Goal: Information Seeking & Learning: Learn about a topic

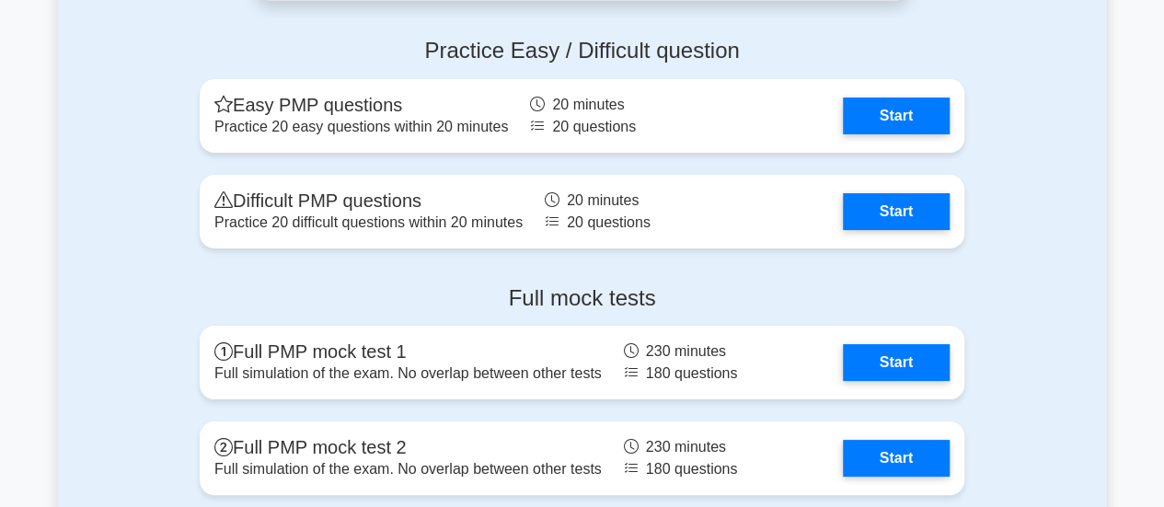
scroll to position [6920, 0]
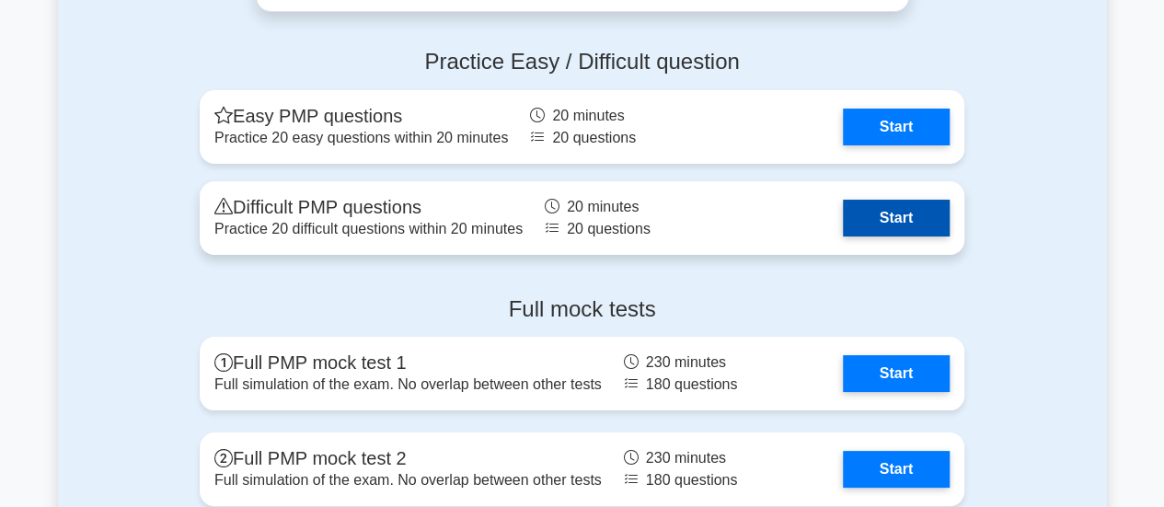
click at [843, 200] on link "Start" at bounding box center [896, 218] width 107 height 37
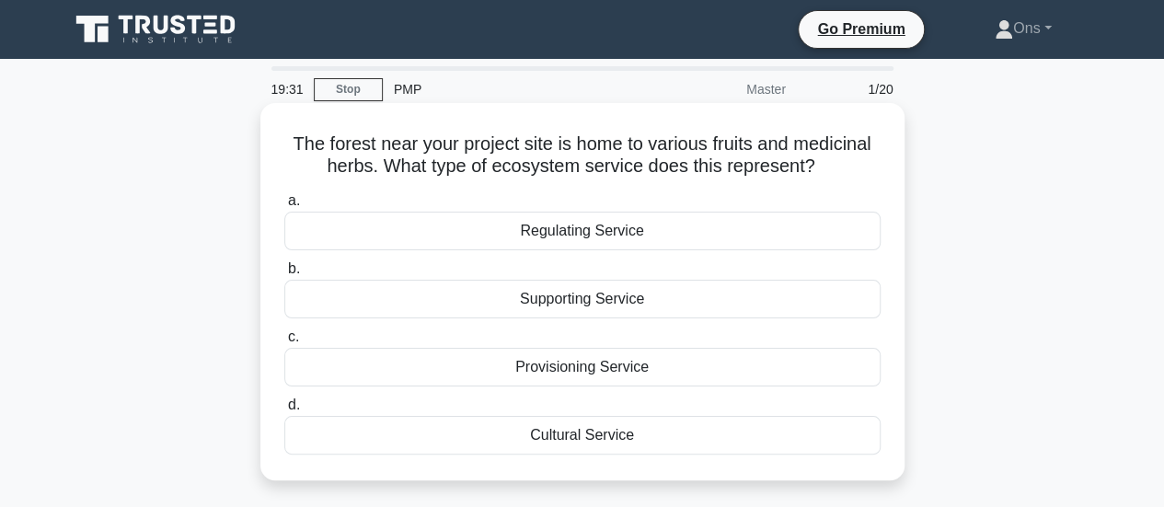
click at [688, 356] on div "Provisioning Service" at bounding box center [582, 367] width 596 height 39
click at [284, 343] on input "c. Provisioning Service" at bounding box center [284, 337] width 0 height 12
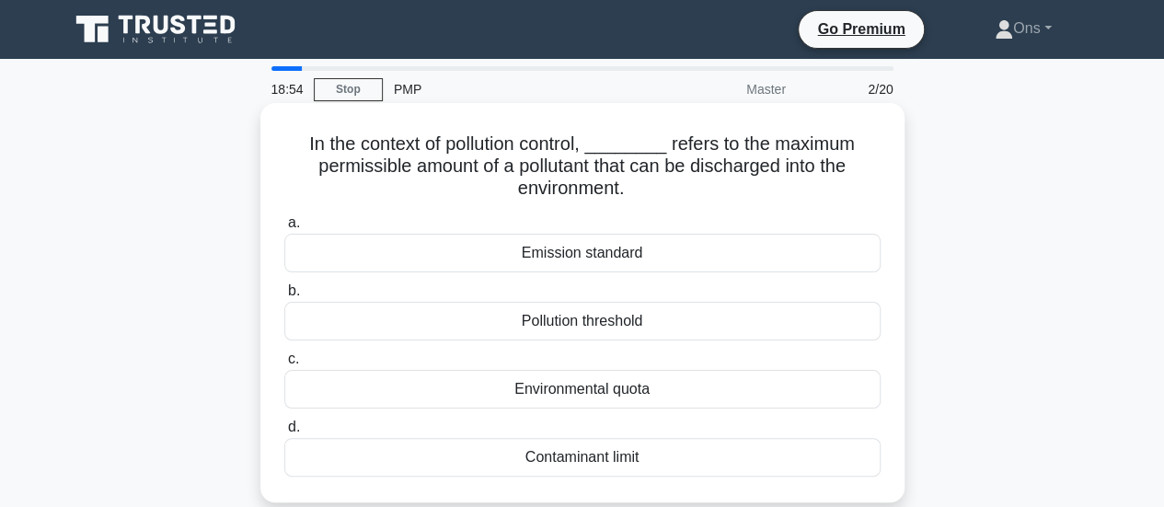
click at [654, 330] on div "Pollution threshold" at bounding box center [582, 321] width 596 height 39
click at [284, 297] on input "b. Pollution threshold" at bounding box center [284, 291] width 0 height 12
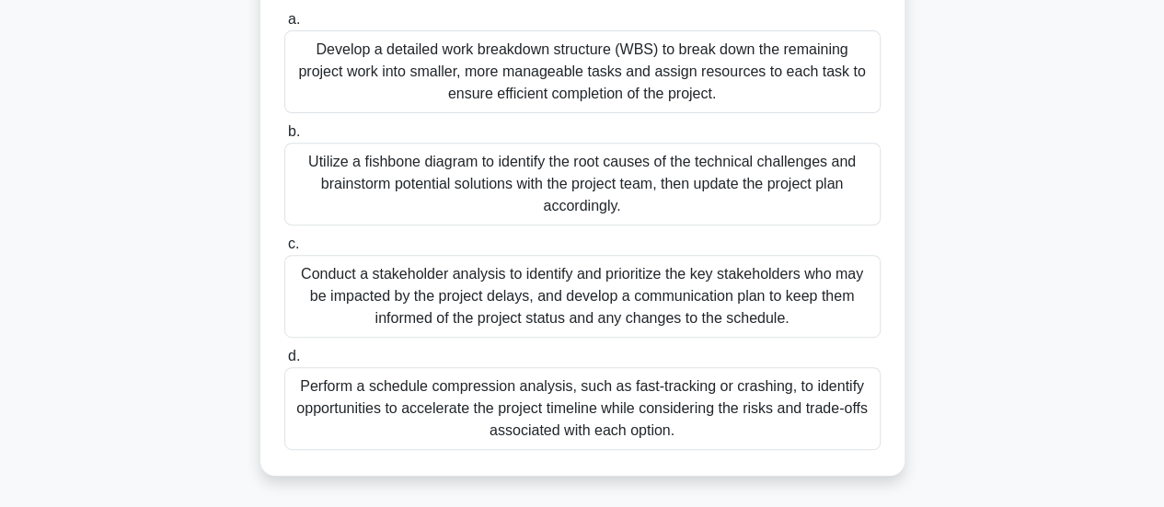
scroll to position [307, 0]
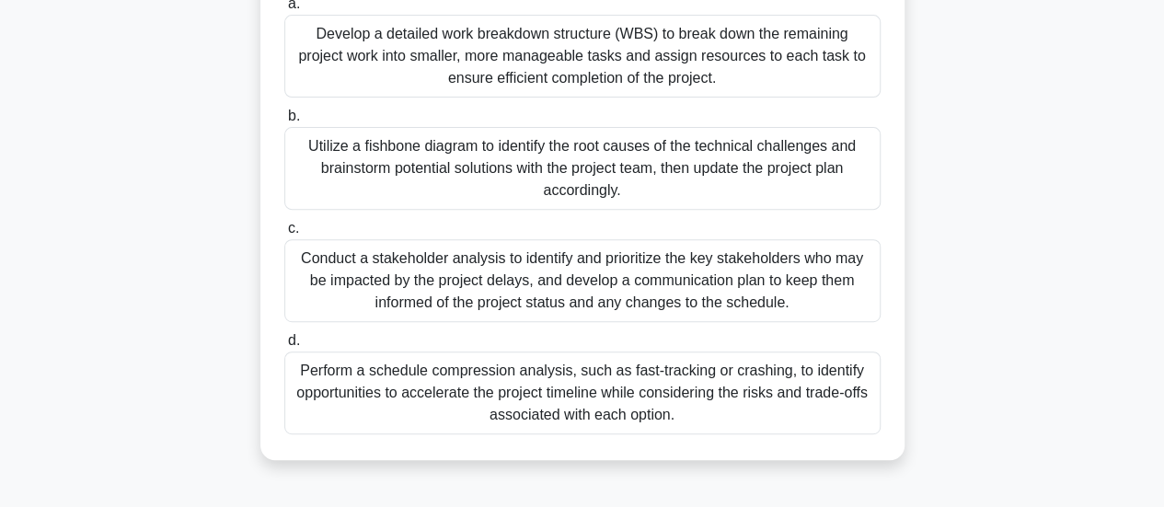
click at [665, 410] on div "Perform a schedule compression analysis, such as fast-tracking or crashing, to …" at bounding box center [582, 393] width 596 height 83
click at [284, 347] on input "d. Perform a schedule compression analysis, such as fast-tracking or crashing, …" at bounding box center [284, 341] width 0 height 12
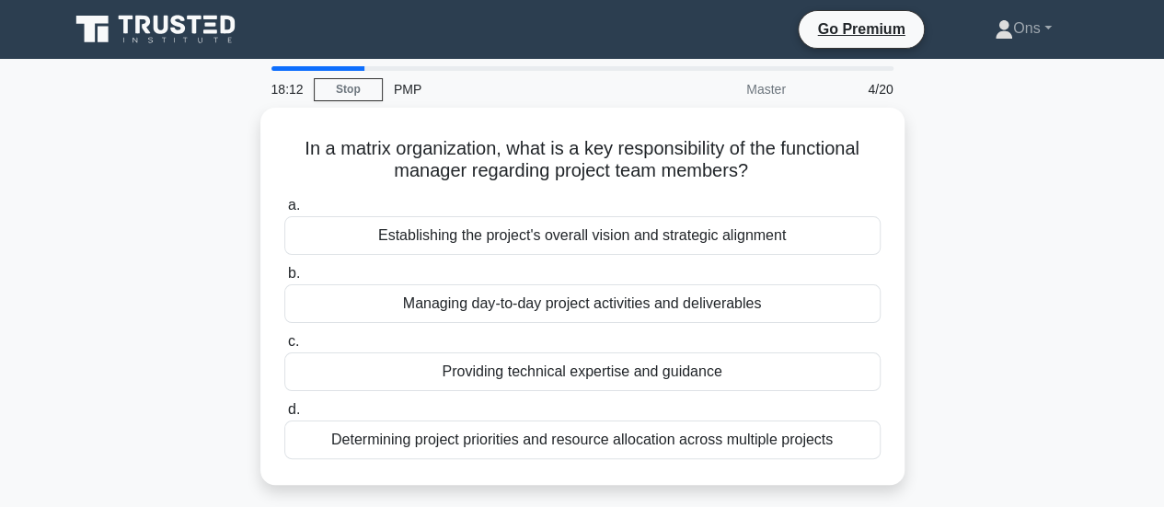
scroll to position [0, 0]
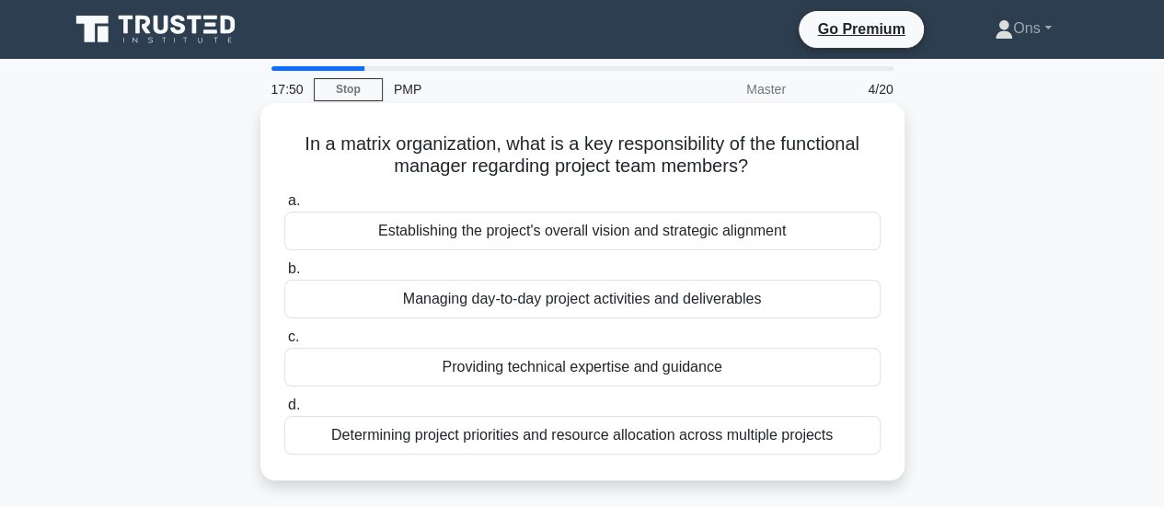
click at [730, 427] on div "Determining project priorities and resource allocation across multiple projects" at bounding box center [582, 435] width 596 height 39
click at [284, 411] on input "d. Determining project priorities and resource allocation across multiple proje…" at bounding box center [284, 405] width 0 height 12
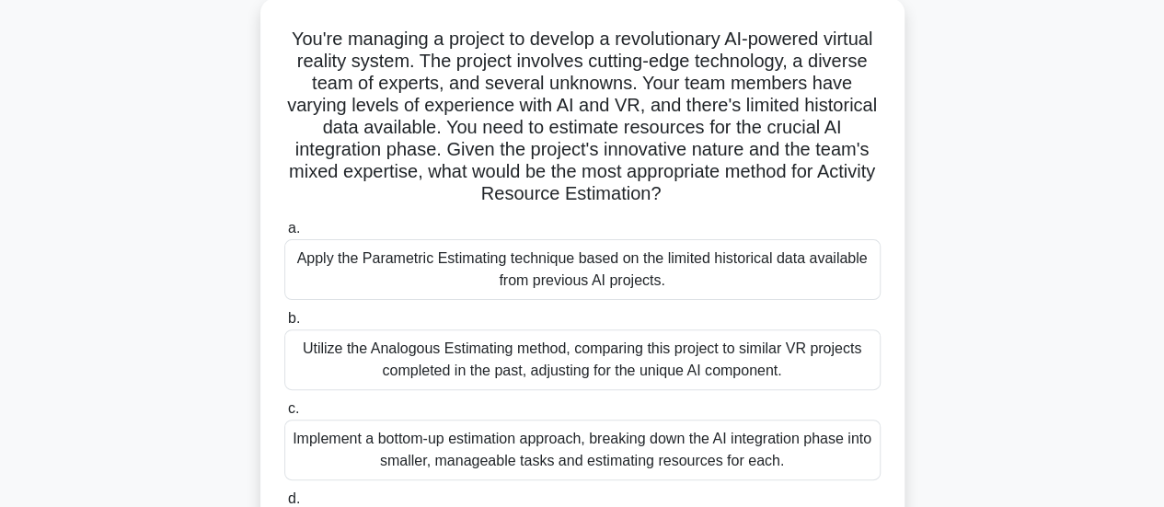
scroll to position [110, 0]
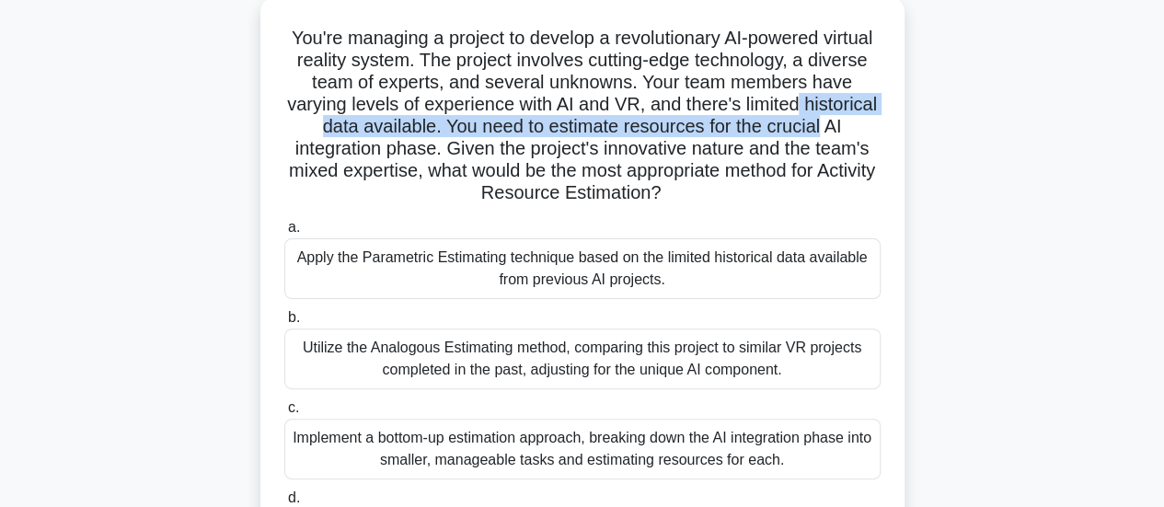
drag, startPoint x: 1163, startPoint y: 110, endPoint x: 1163, endPoint y: 128, distance: 17.5
click at [1163, 128] on main "17:14 Stop PMP Master 5/20 You're managing a project to develop a revolutionary…" at bounding box center [582, 415] width 1164 height 935
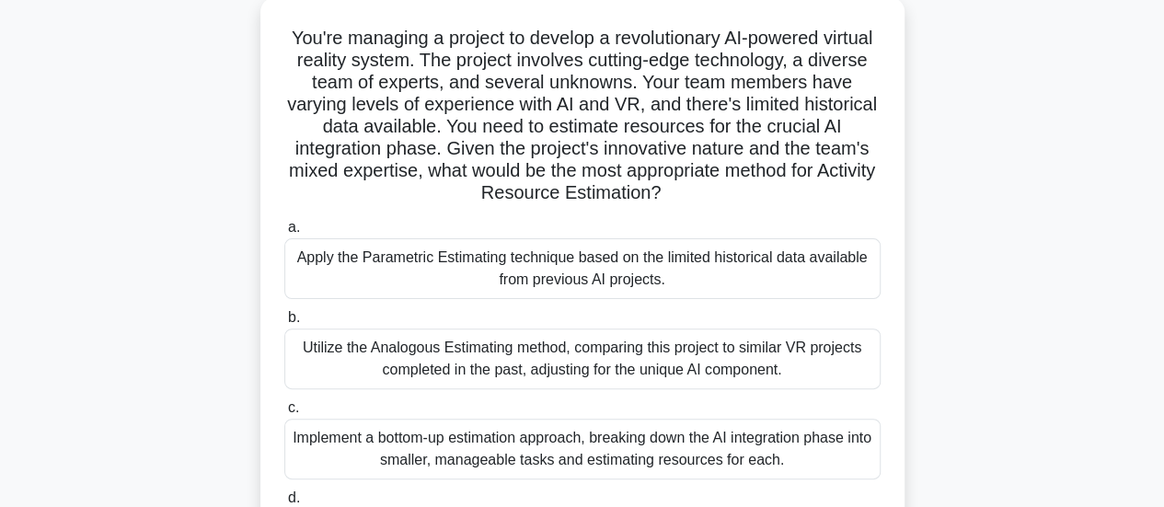
click at [1000, 248] on div "You're managing a project to develop a revolutionary AI-powered virtual reality…" at bounding box center [582, 307] width 1049 height 620
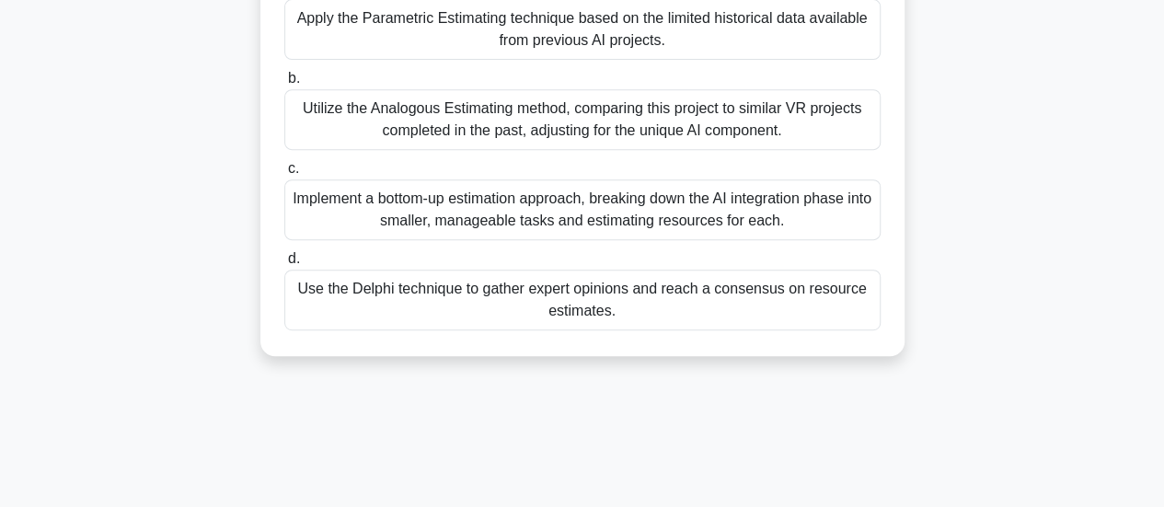
scroll to position [342, 0]
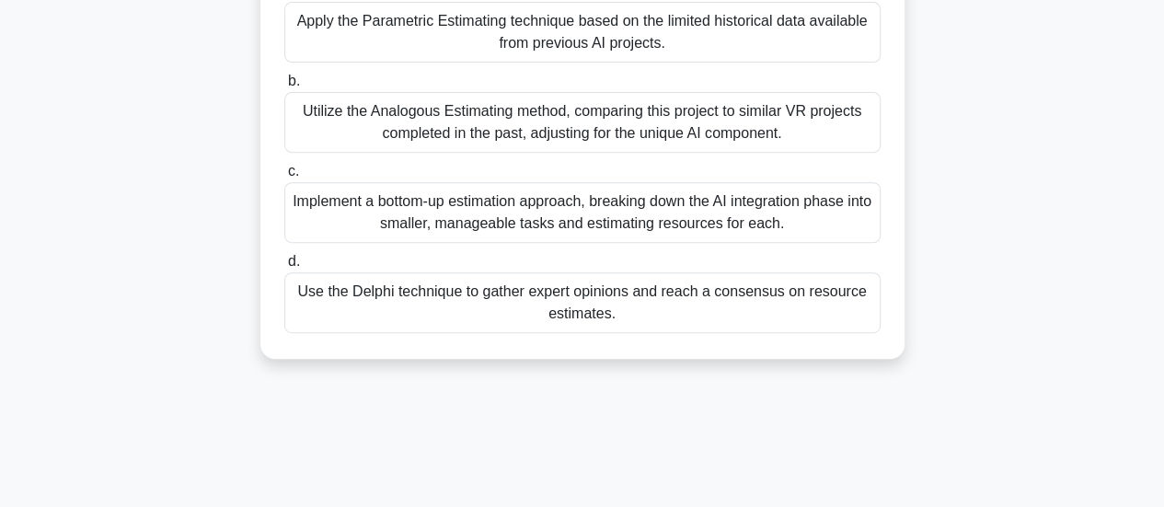
click at [683, 224] on div "Implement a bottom-up estimation approach, breaking down the AI integration pha…" at bounding box center [582, 212] width 596 height 61
click at [284, 178] on input "c. Implement a bottom-up estimation approach, breaking down the AI integration …" at bounding box center [284, 172] width 0 height 12
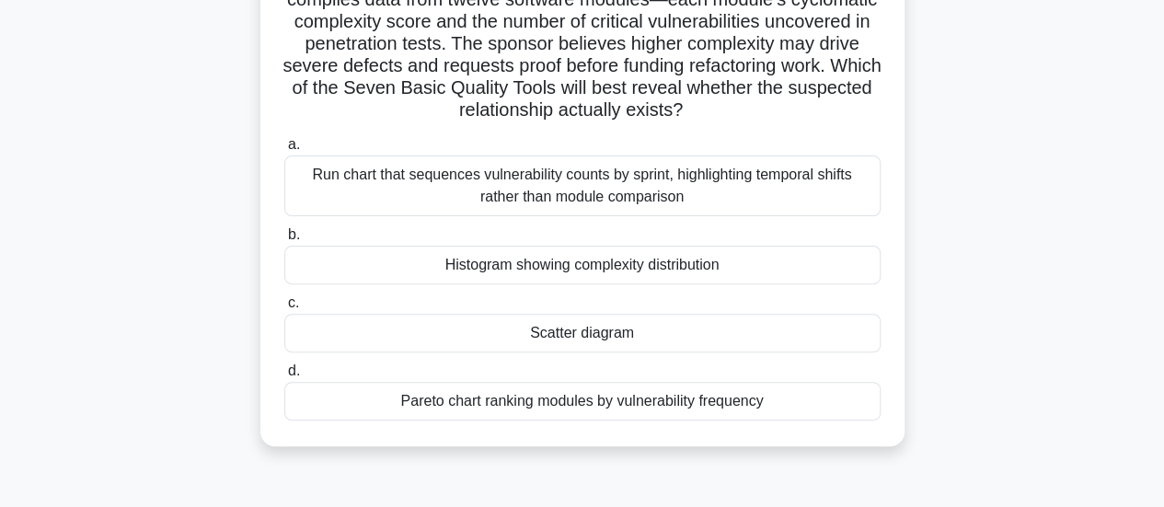
scroll to position [180, 0]
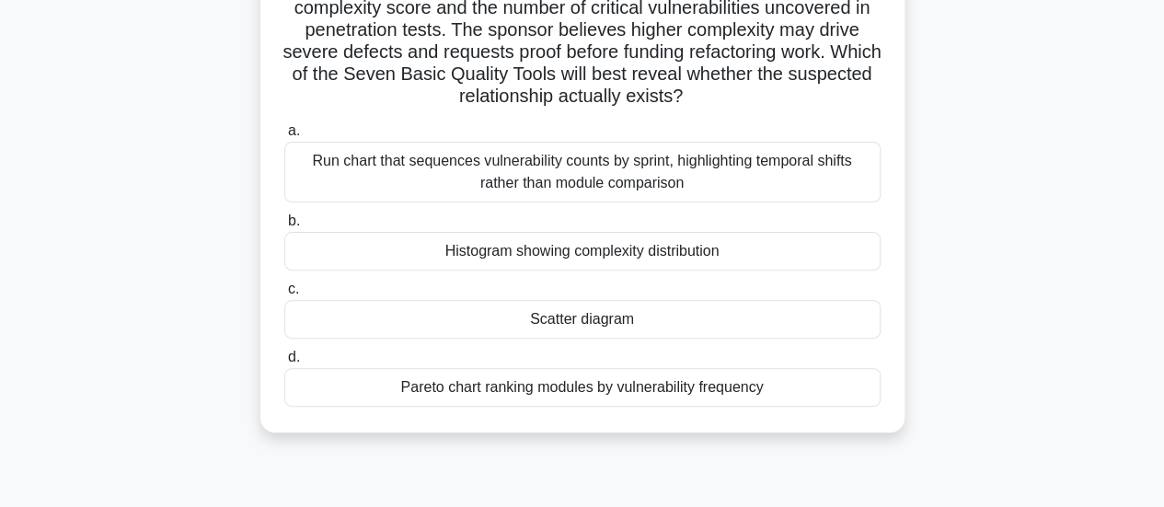
click at [637, 250] on div "Histogram showing complexity distribution" at bounding box center [582, 251] width 596 height 39
click at [284, 227] on input "b. Histogram showing complexity distribution" at bounding box center [284, 221] width 0 height 12
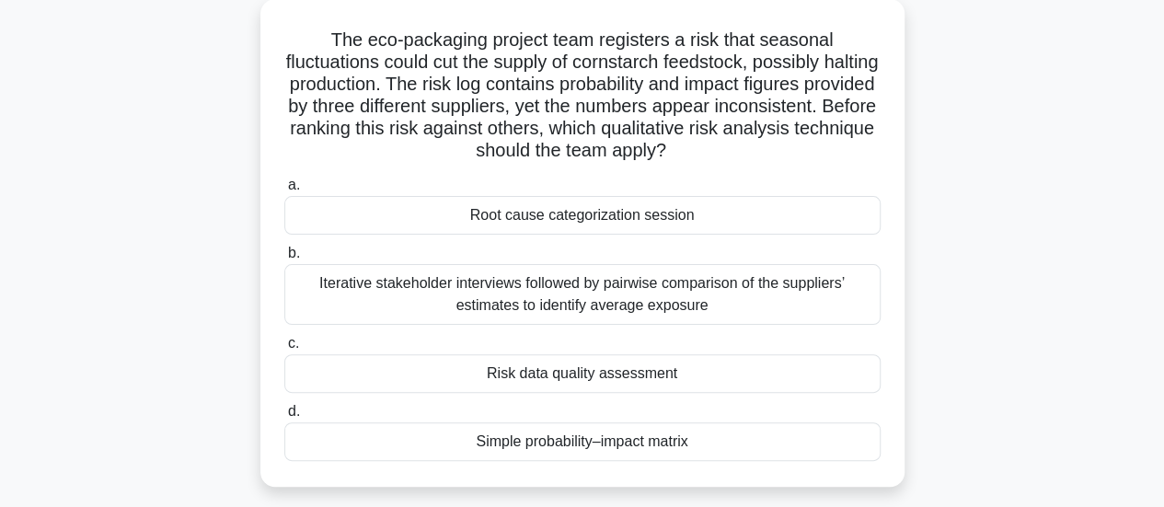
scroll to position [110, 0]
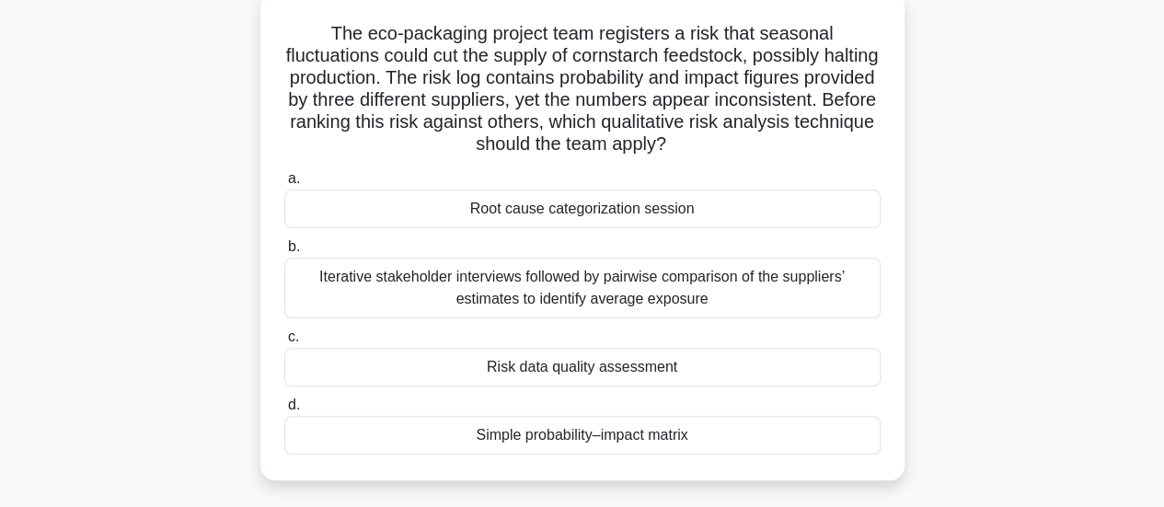
click at [703, 373] on div "Risk data quality assessment" at bounding box center [582, 367] width 596 height 39
click at [284, 343] on input "c. Risk data quality assessment" at bounding box center [284, 337] width 0 height 12
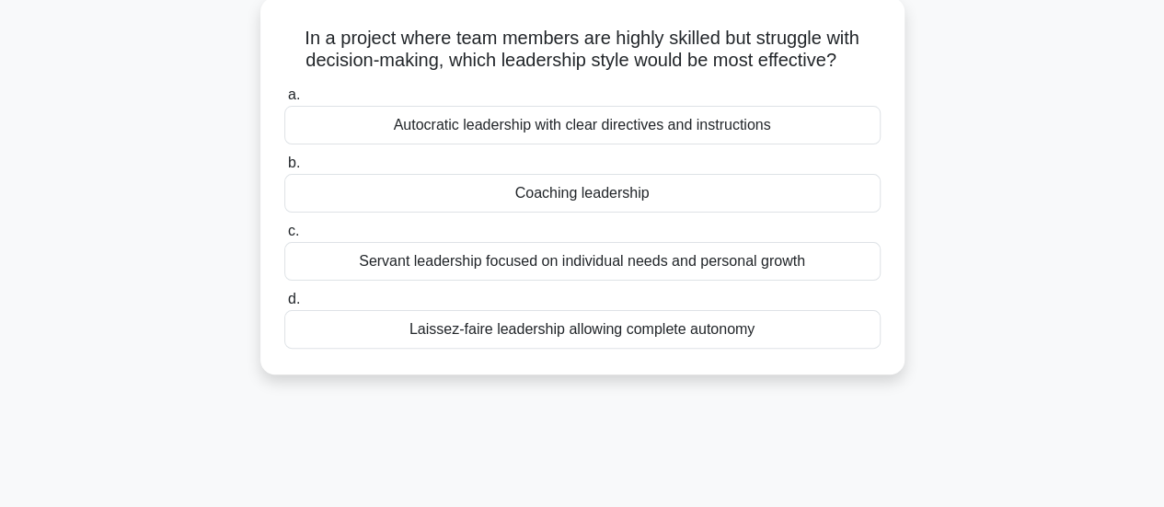
scroll to position [0, 0]
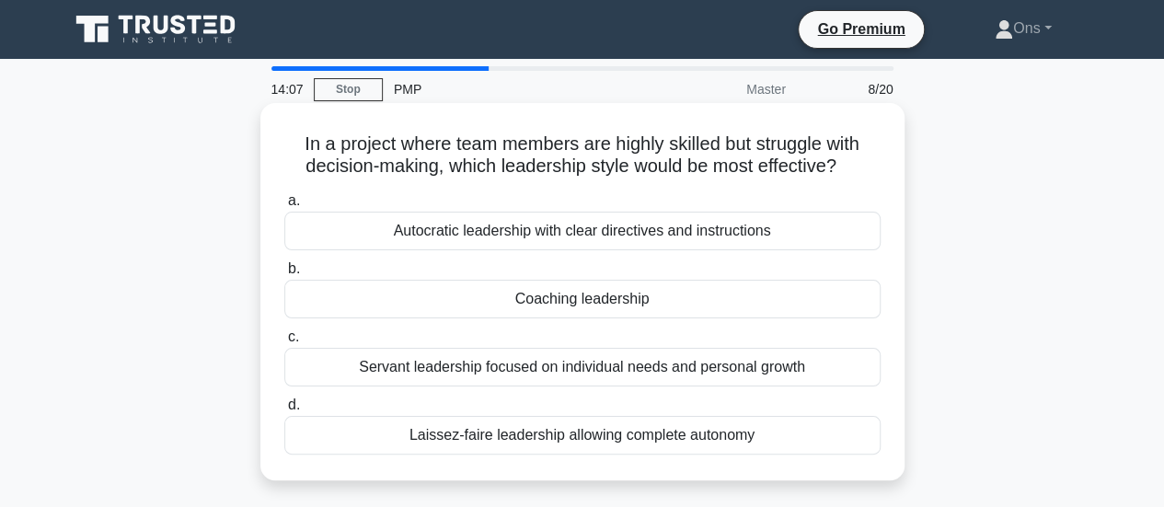
click at [774, 226] on div "Autocratic leadership with clear directives and instructions" at bounding box center [582, 231] width 596 height 39
click at [284, 207] on input "a. Autocratic leadership with clear directives and instructions" at bounding box center [284, 201] width 0 height 12
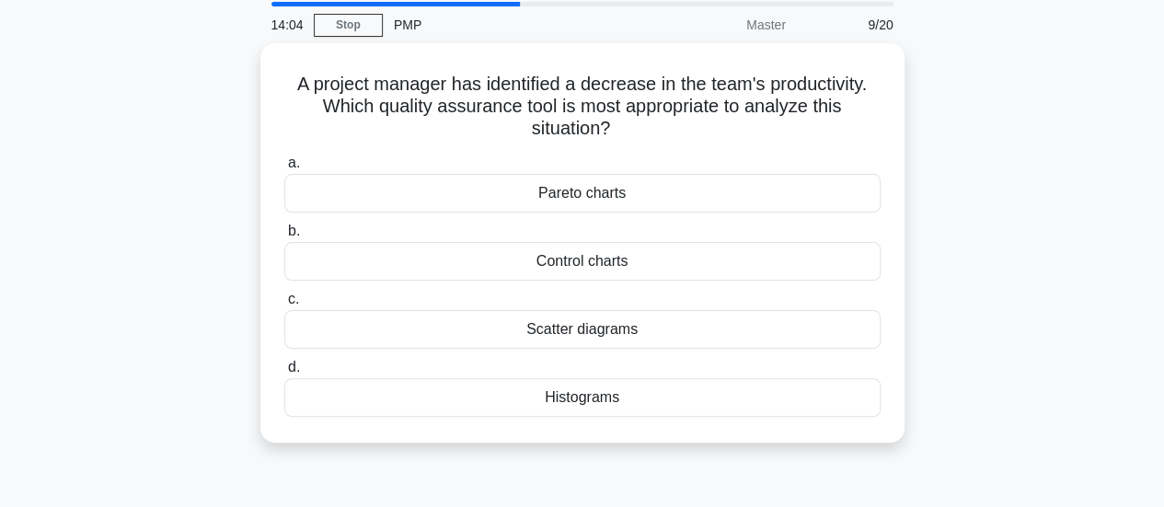
scroll to position [71, 0]
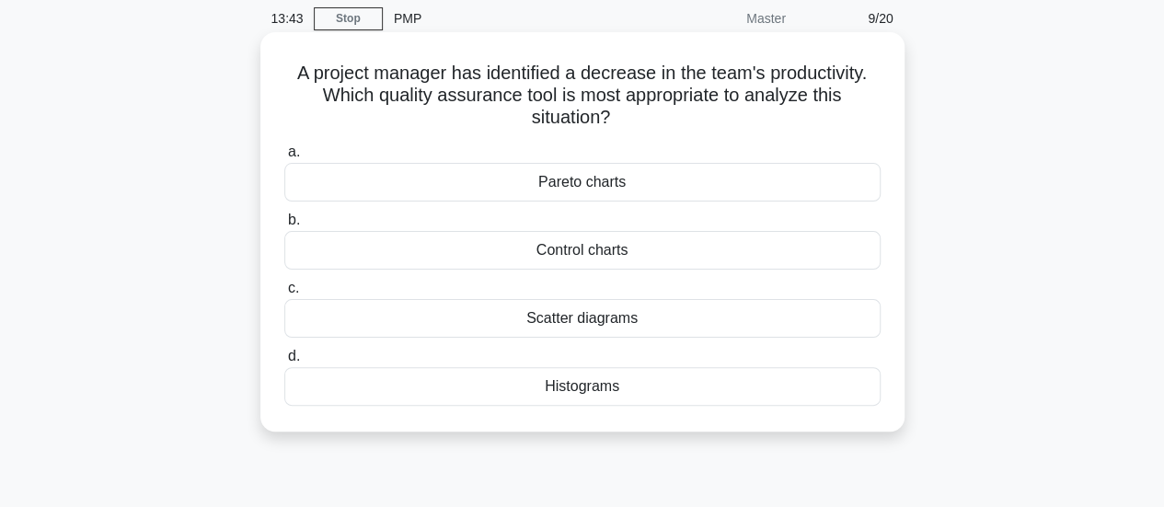
click at [683, 191] on div "Pareto charts" at bounding box center [582, 182] width 596 height 39
click at [284, 158] on input "a. Pareto charts" at bounding box center [284, 152] width 0 height 12
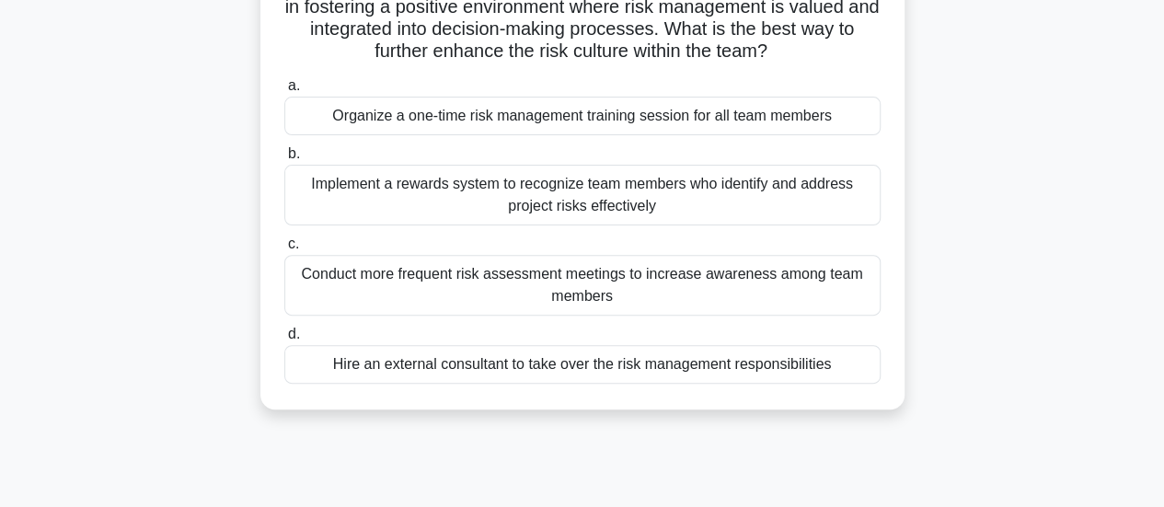
scroll to position [212, 0]
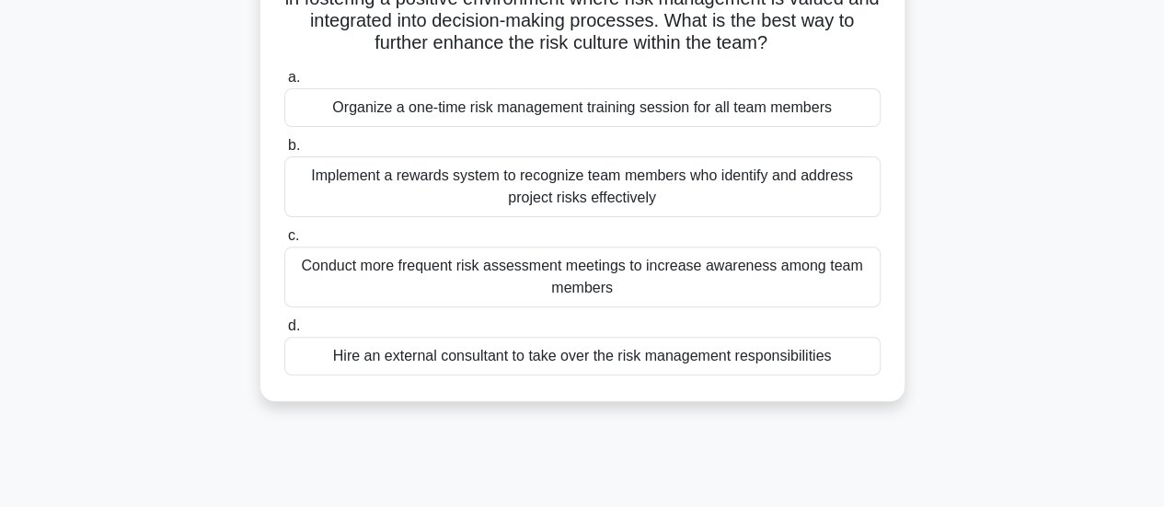
click at [750, 286] on div "Conduct more frequent risk assessment meetings to increase awareness among team…" at bounding box center [582, 277] width 596 height 61
click at [284, 242] on input "c. Conduct more frequent risk assessment meetings to increase awareness among t…" at bounding box center [284, 236] width 0 height 12
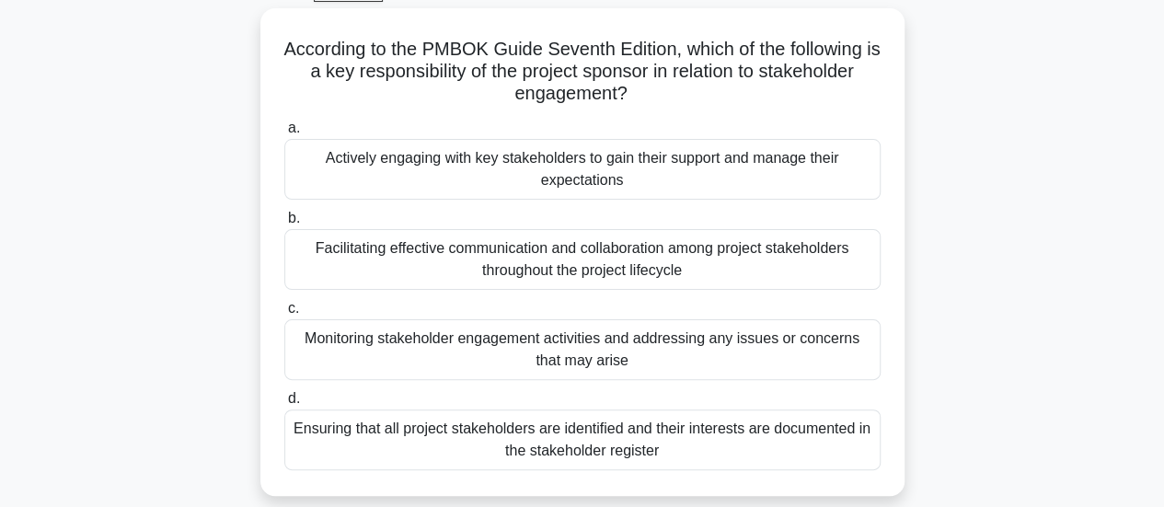
scroll to position [100, 0]
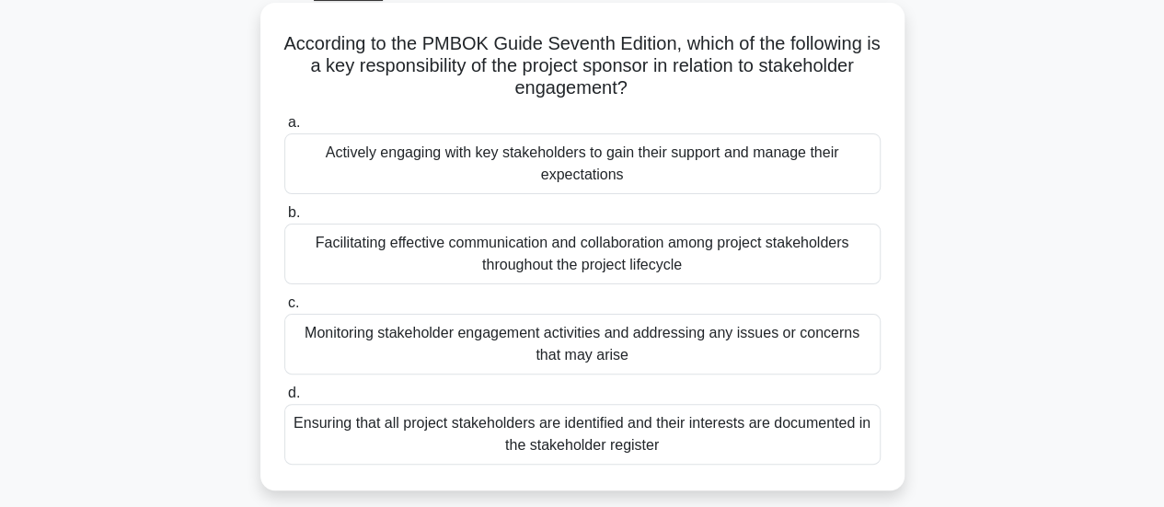
click at [773, 273] on div "Facilitating effective communication and collaboration among project stakeholde…" at bounding box center [582, 254] width 596 height 61
click at [284, 219] on input "b. Facilitating effective communication and collaboration among project stakeho…" at bounding box center [284, 213] width 0 height 12
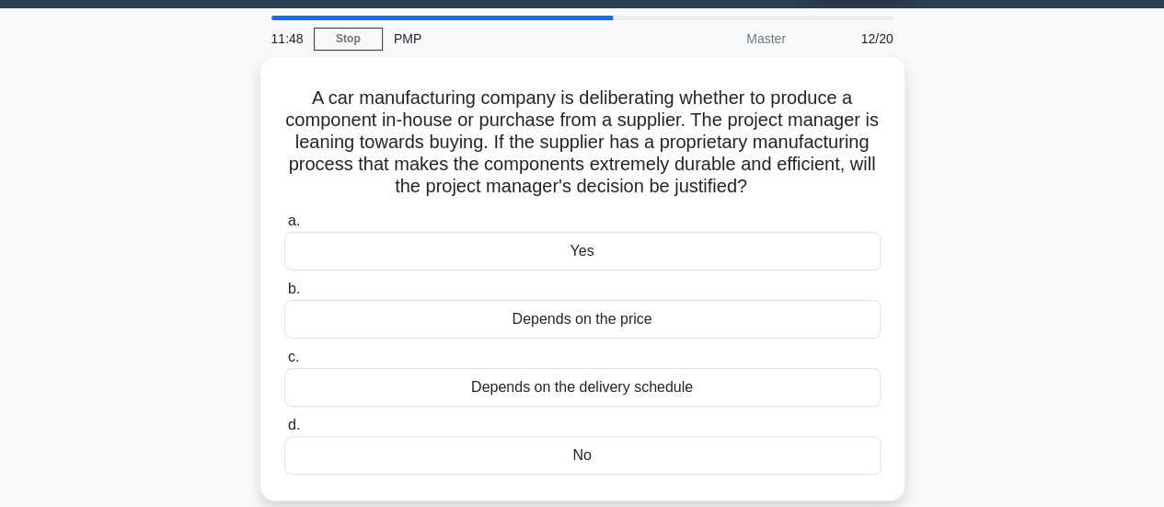
scroll to position [50, 0]
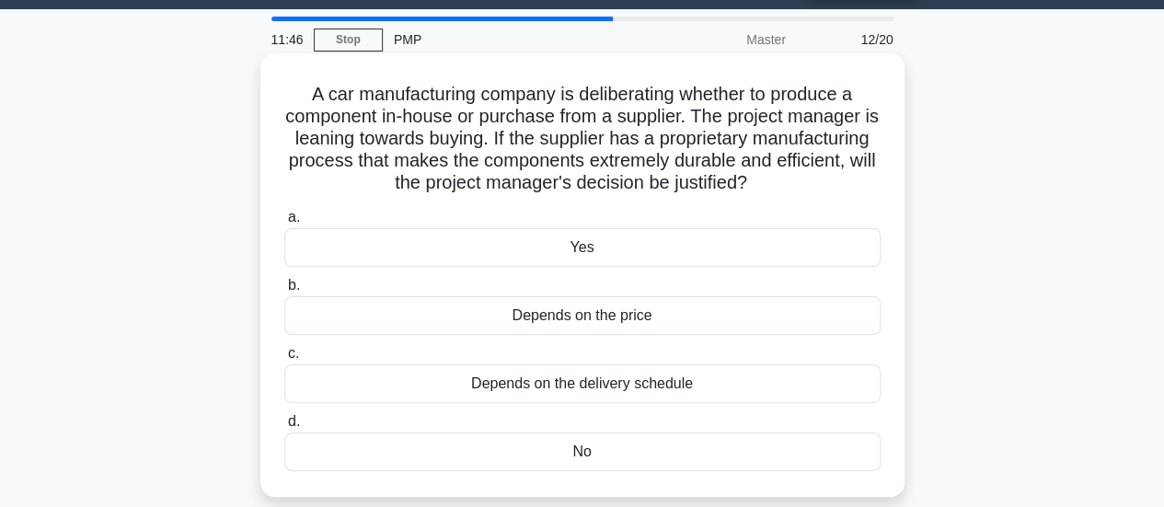
click at [617, 259] on div "Yes" at bounding box center [582, 247] width 596 height 39
click at [284, 224] on input "a. Yes" at bounding box center [284, 218] width 0 height 12
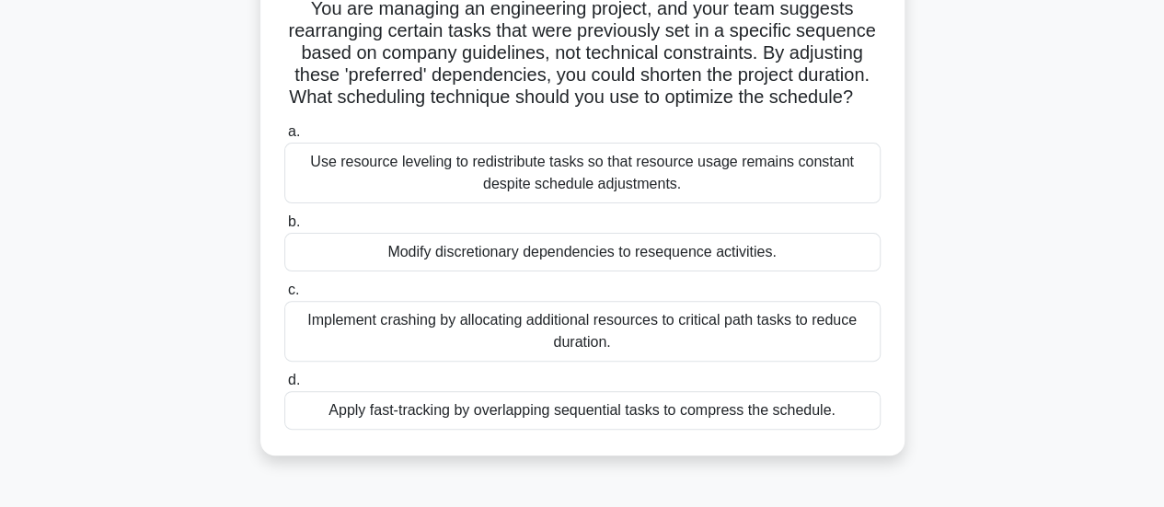
scroll to position [139, 0]
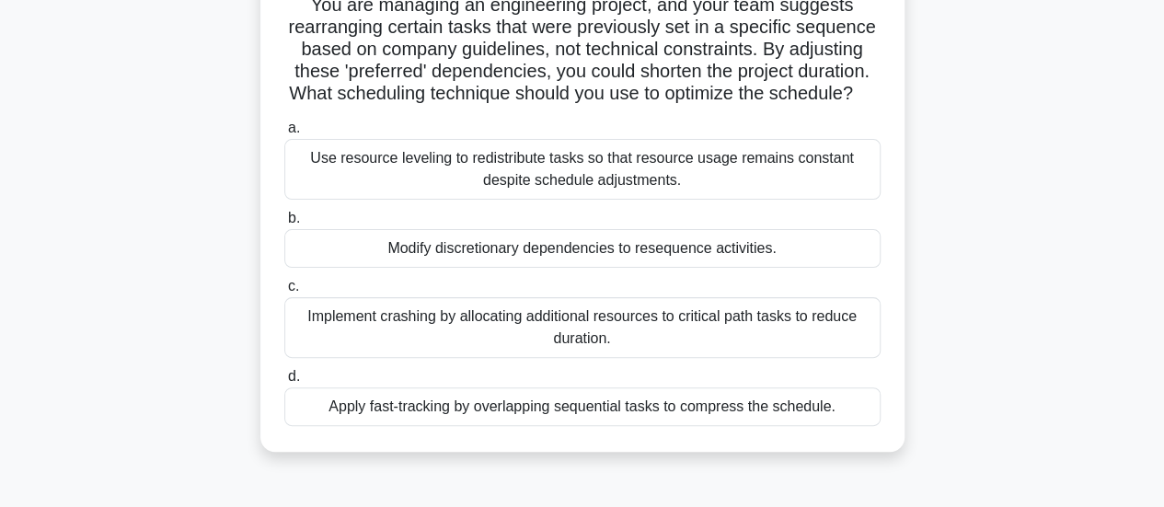
click at [812, 268] on div "Modify discretionary dependencies to resequence activities." at bounding box center [582, 248] width 596 height 39
click at [284, 225] on input "b. Modify discretionary dependencies to resequence activities." at bounding box center [284, 219] width 0 height 12
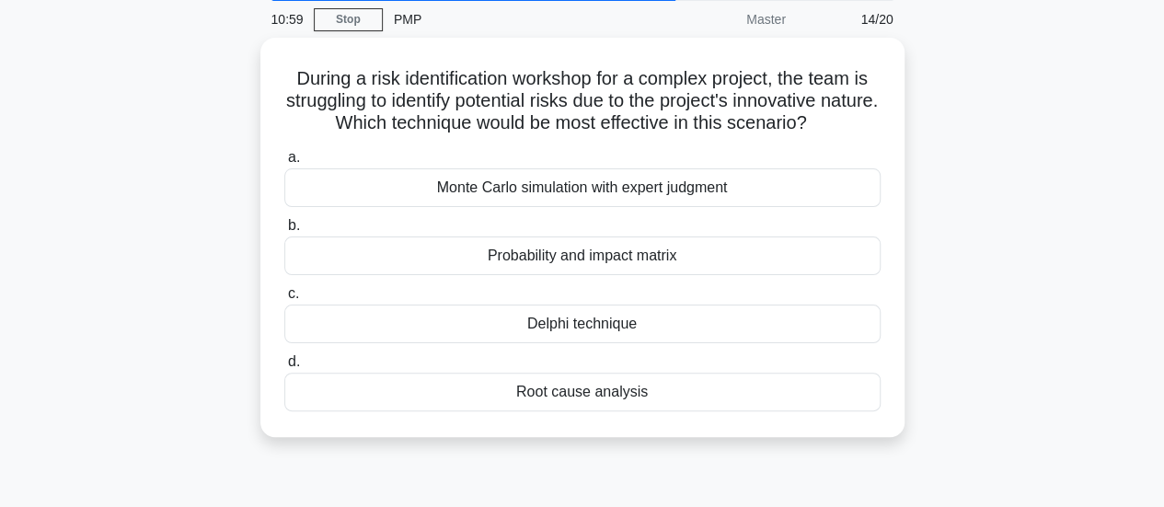
scroll to position [71, 0]
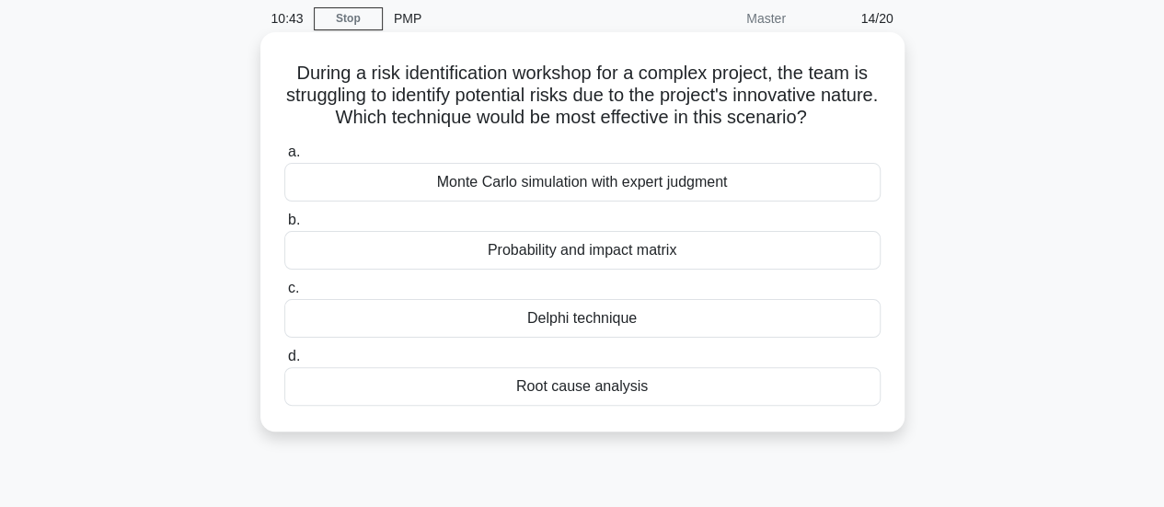
click at [793, 181] on div "Monte Carlo simulation with expert judgment" at bounding box center [582, 182] width 596 height 39
click at [284, 158] on input "a. Monte Carlo simulation with expert judgment" at bounding box center [284, 152] width 0 height 12
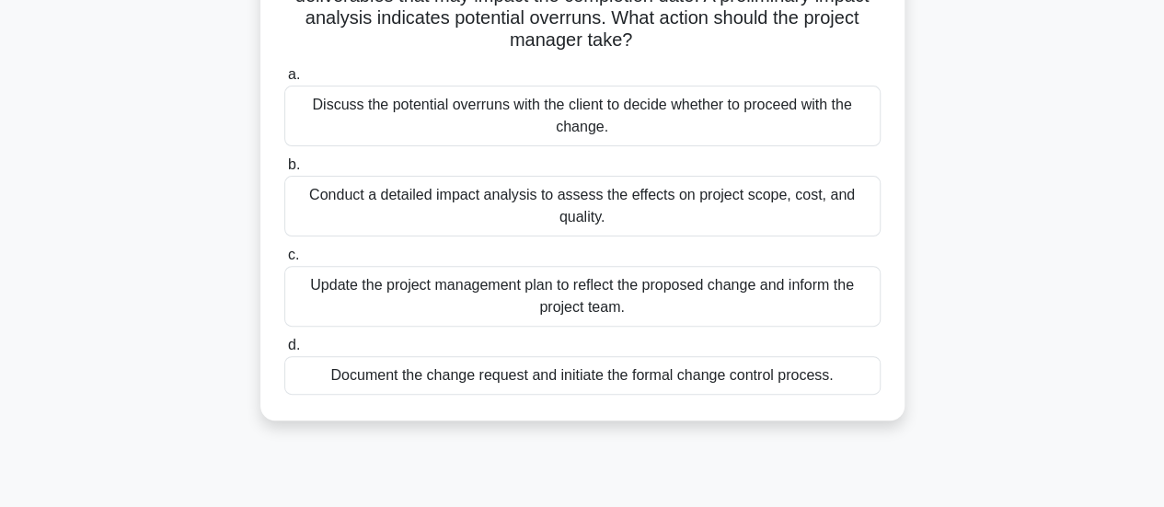
scroll to position [177, 0]
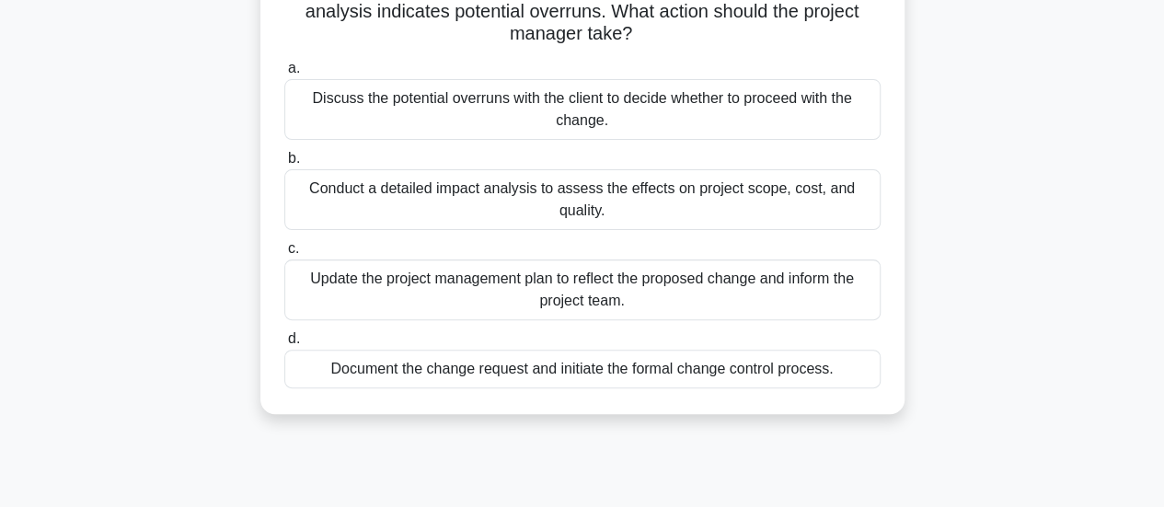
click at [812, 376] on div "Document the change request and initiate the formal change control process." at bounding box center [582, 369] width 596 height 39
click at [284, 345] on input "d. Document the change request and initiate the formal change control process." at bounding box center [284, 339] width 0 height 12
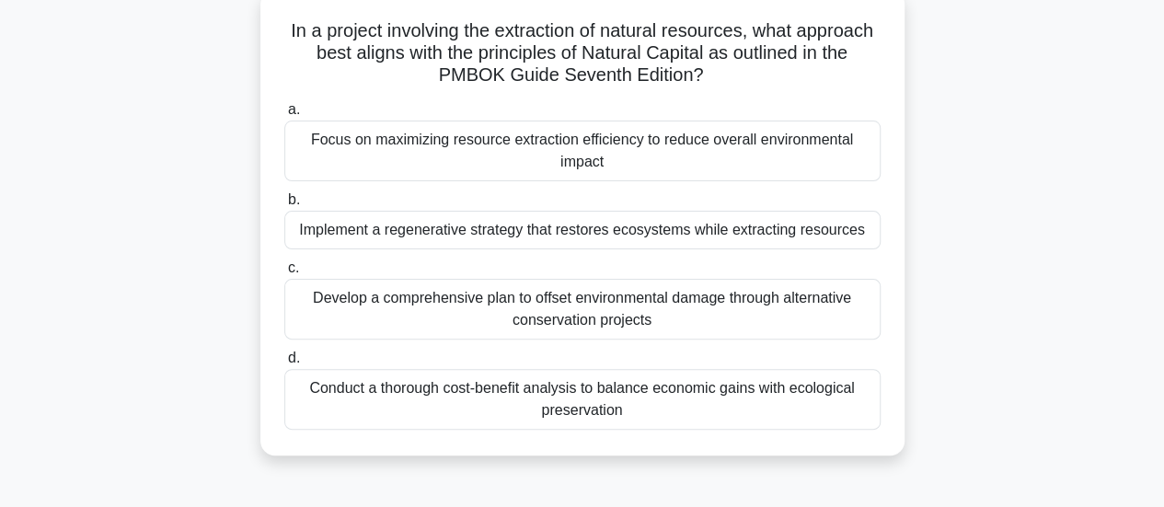
scroll to position [147, 0]
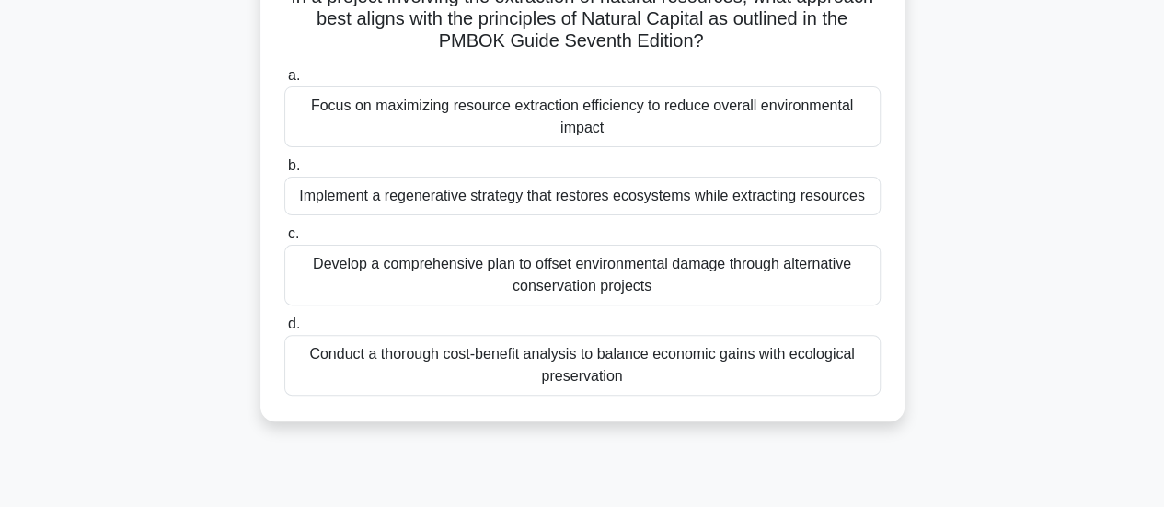
click at [784, 377] on div "Conduct a thorough cost-benefit analysis to balance economic gains with ecologi…" at bounding box center [582, 365] width 596 height 61
click at [284, 330] on input "d. Conduct a thorough cost-benefit analysis to balance economic gains with ecol…" at bounding box center [284, 324] width 0 height 12
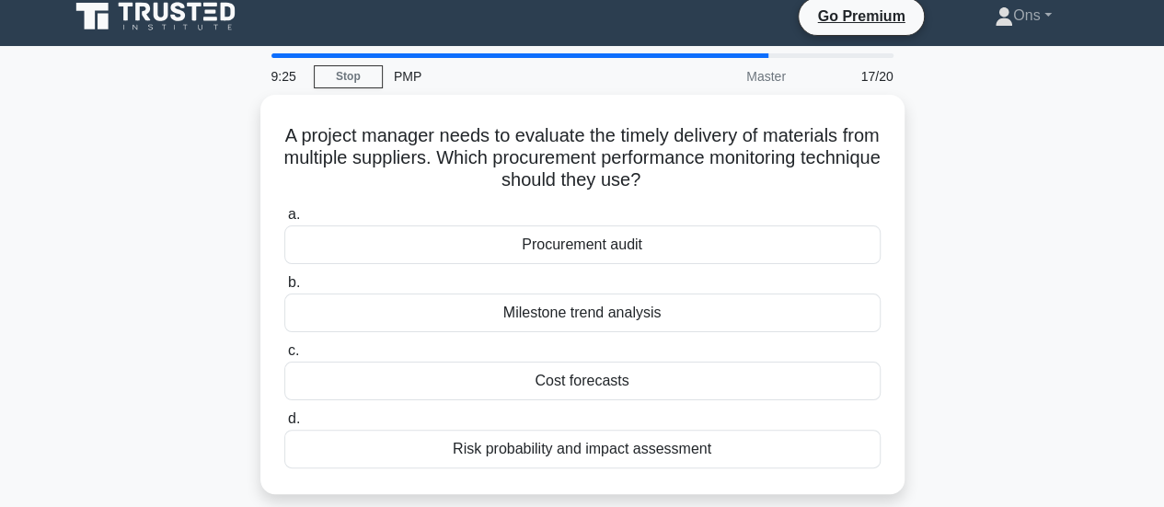
scroll to position [12, 0]
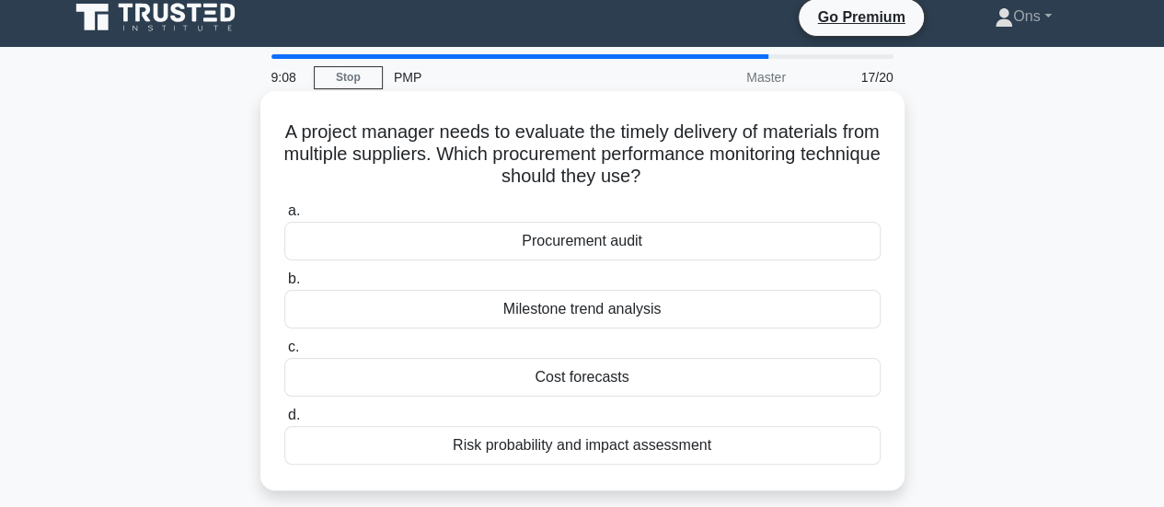
click at [719, 308] on div "Milestone trend analysis" at bounding box center [582, 309] width 596 height 39
click at [284, 285] on input "b. Milestone trend analysis" at bounding box center [284, 279] width 0 height 12
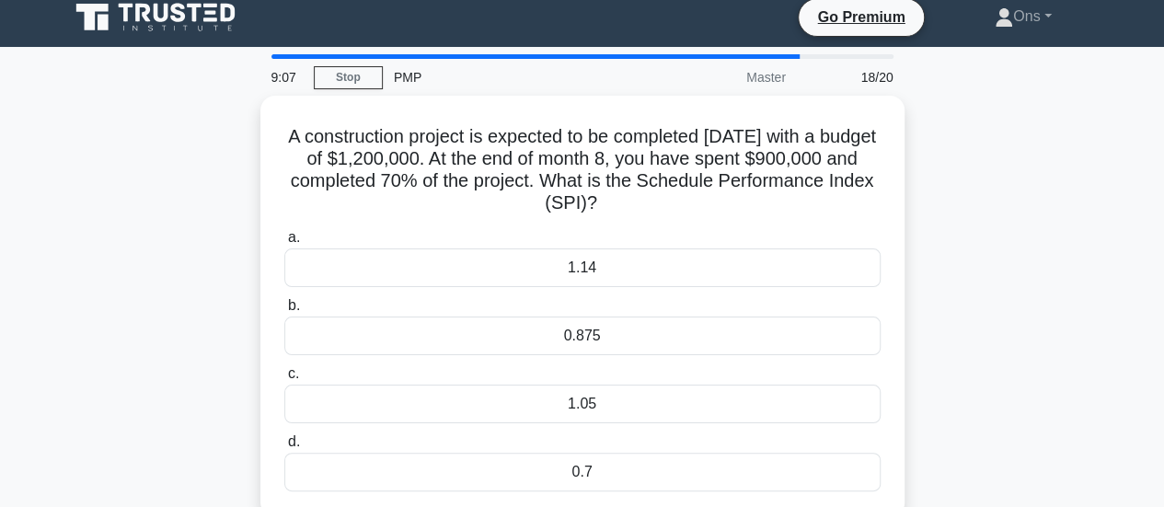
scroll to position [0, 0]
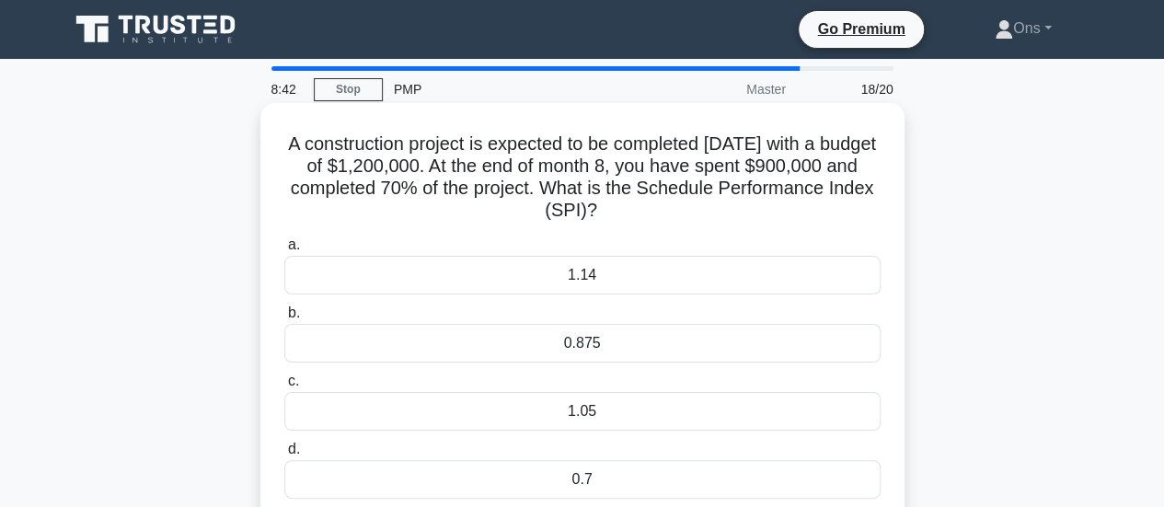
click at [574, 468] on div "0.7" at bounding box center [582, 479] width 596 height 39
click at [284, 456] on input "d. 0.7" at bounding box center [284, 450] width 0 height 12
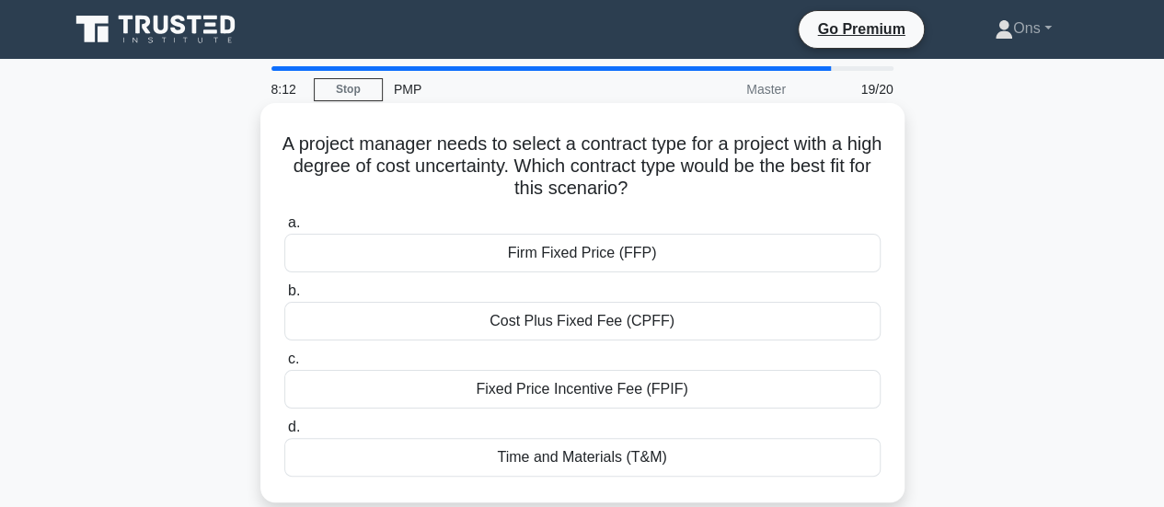
click at [534, 393] on div "Fixed Price Incentive Fee (FPIF)" at bounding box center [582, 389] width 596 height 39
click at [284, 365] on input "c. Fixed Price Incentive Fee (FPIF)" at bounding box center [284, 359] width 0 height 12
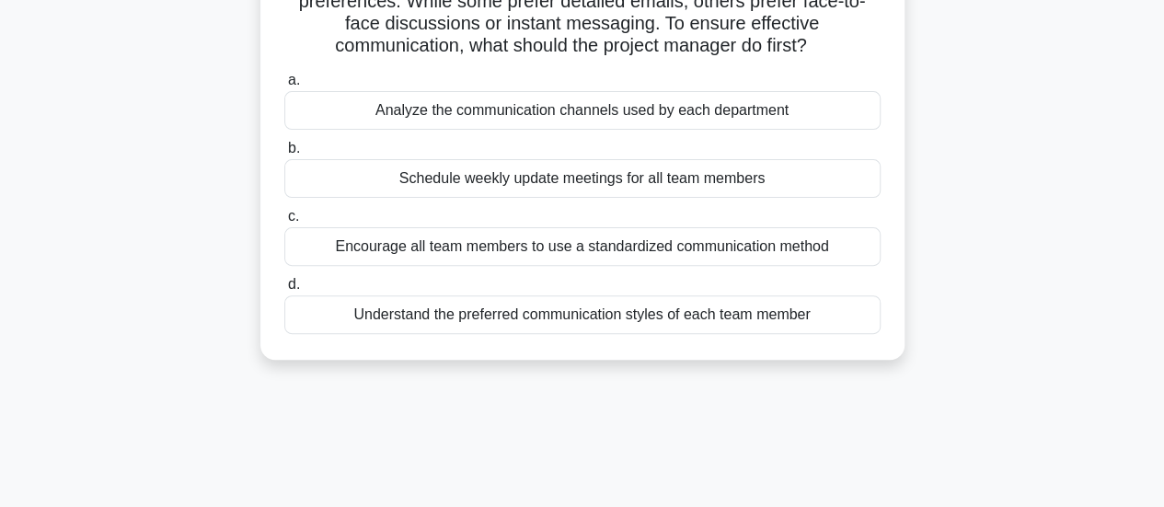
scroll to position [191, 0]
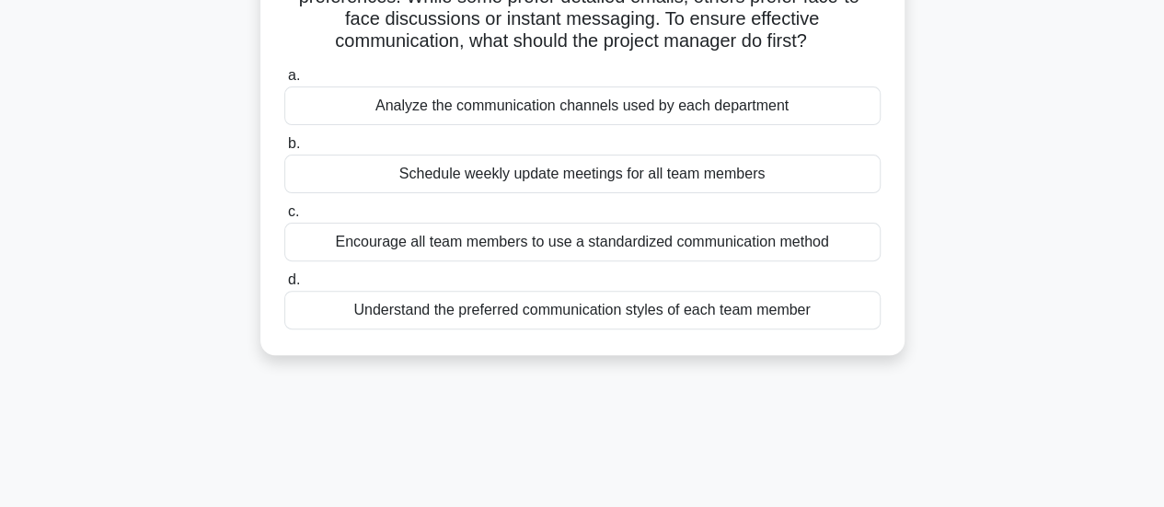
click at [510, 314] on div "Understand the preferred communication styles of each team member" at bounding box center [582, 310] width 596 height 39
click at [284, 286] on input "d. Understand the preferred communication styles of each team member" at bounding box center [284, 280] width 0 height 12
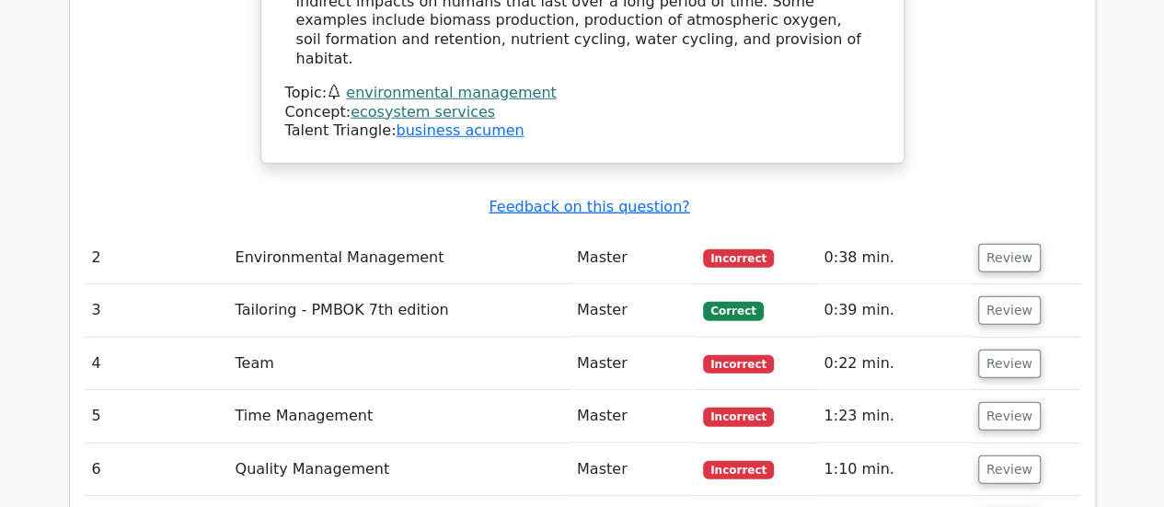
scroll to position [2453, 0]
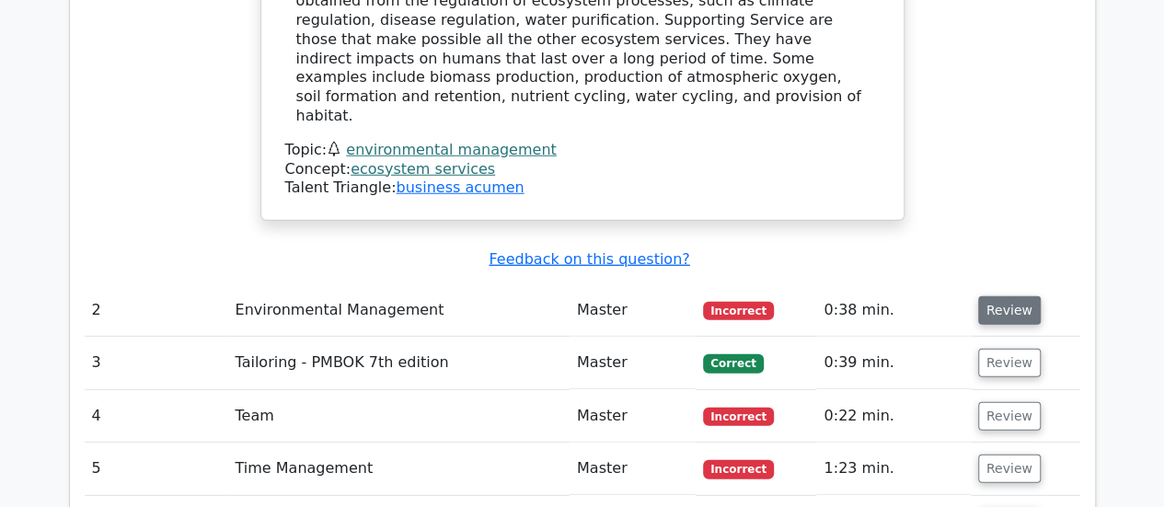
click at [1020, 296] on button "Review" at bounding box center [1009, 310] width 63 height 29
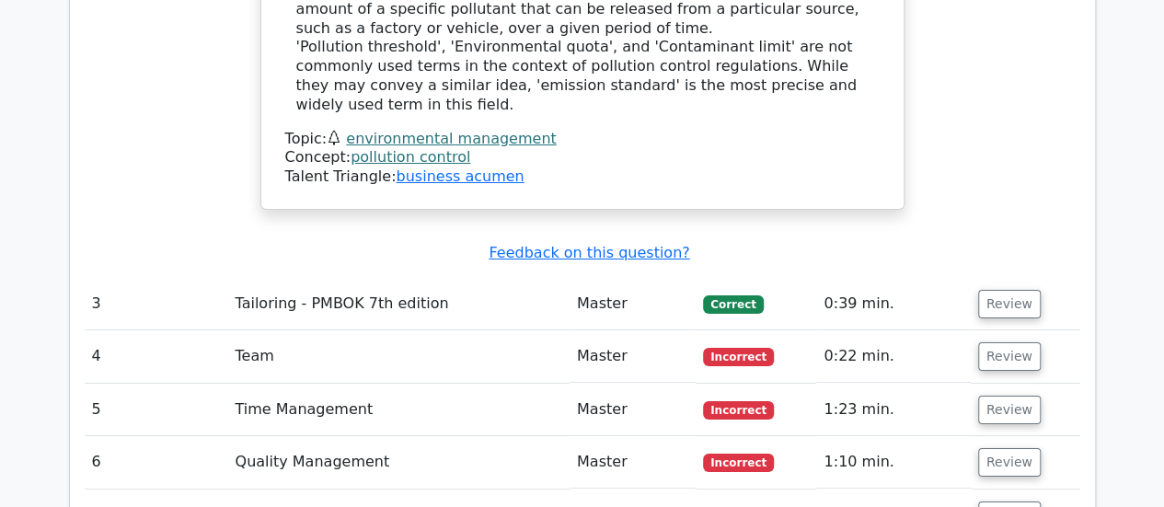
scroll to position [3269, 0]
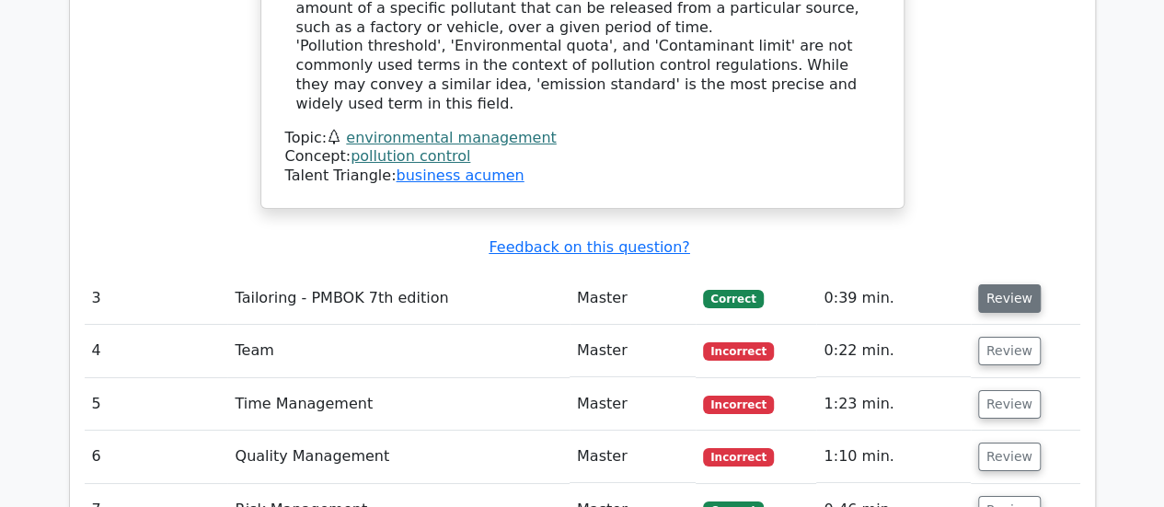
click at [1004, 284] on button "Review" at bounding box center [1009, 298] width 63 height 29
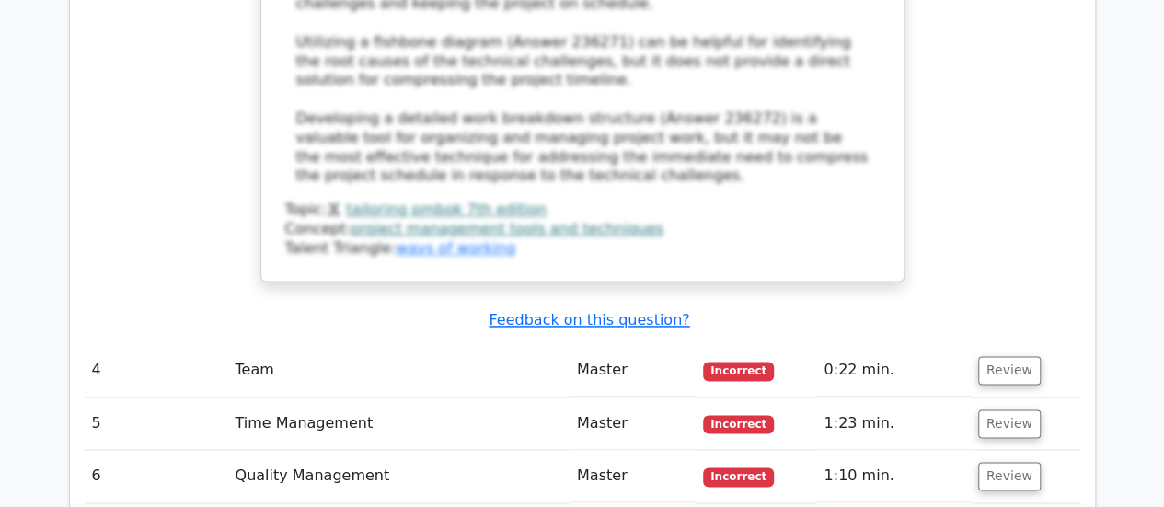
scroll to position [4607, 0]
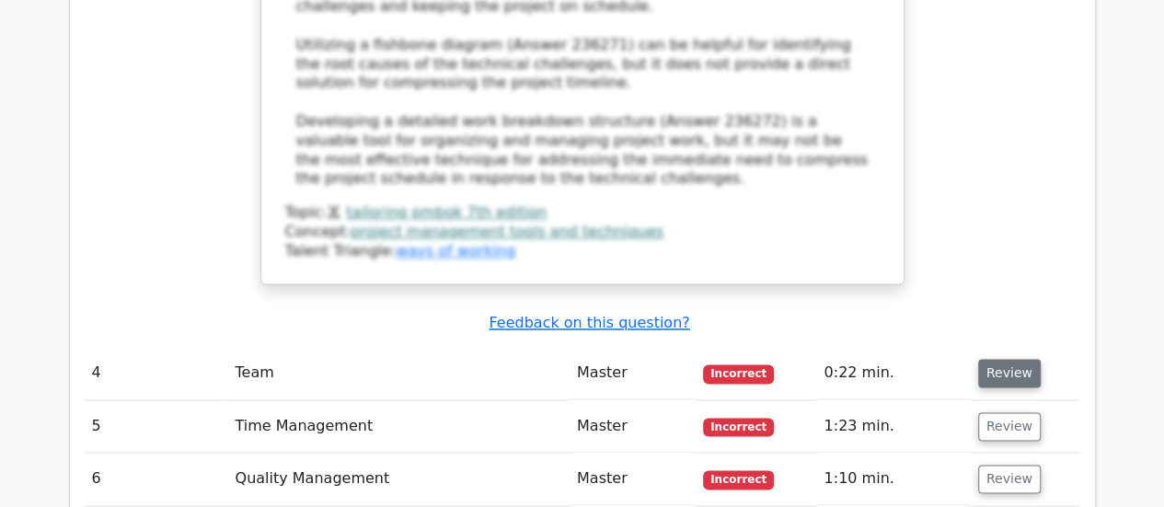
click at [1001, 359] on button "Review" at bounding box center [1009, 373] width 63 height 29
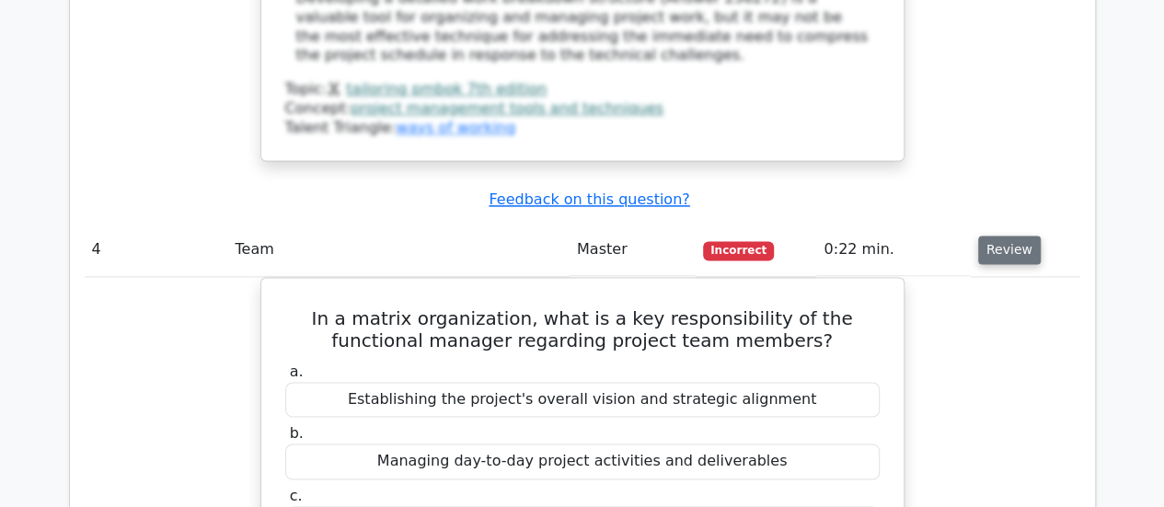
scroll to position [4729, 0]
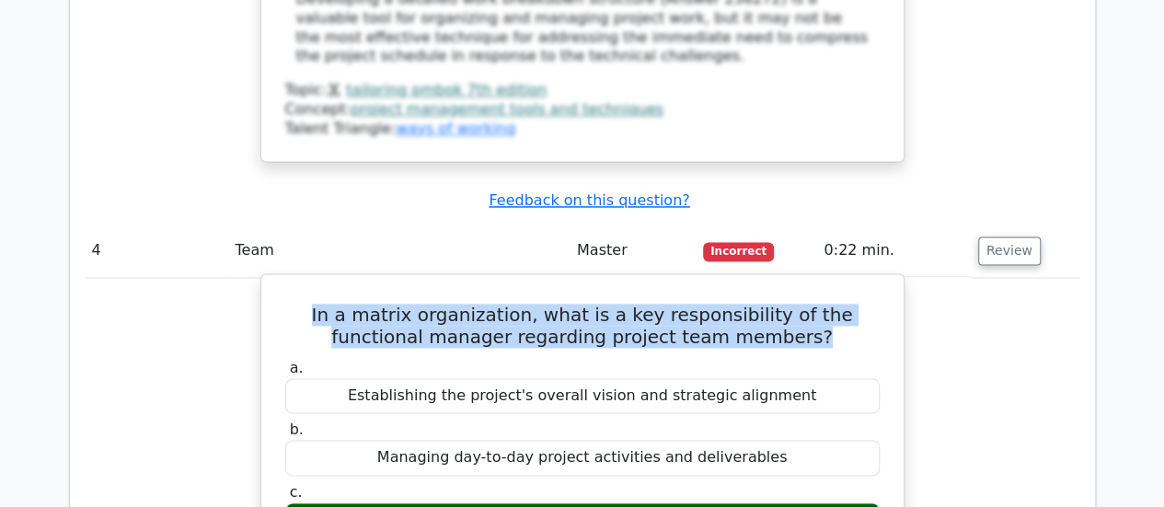
drag, startPoint x: 768, startPoint y: 131, endPoint x: 283, endPoint y: 113, distance: 484.5
click at [283, 304] on h5 "In a matrix organization, what is a key responsibility of the functional manage…" at bounding box center [582, 326] width 598 height 44
copy h5 "In a matrix organization, what is a key responsibility of the functional manage…"
drag, startPoint x: 735, startPoint y: 314, endPoint x: 399, endPoint y: 299, distance: 336.3
click at [399, 483] on label "c. Providing technical expertise and guidance" at bounding box center [582, 510] width 595 height 55
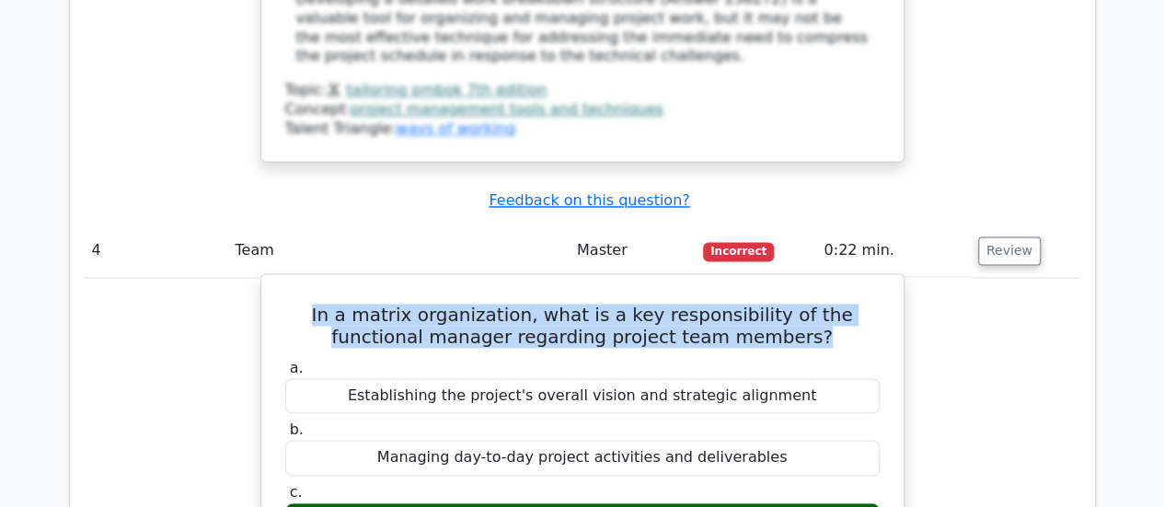
copy label "Providing technical expertise and guidance"
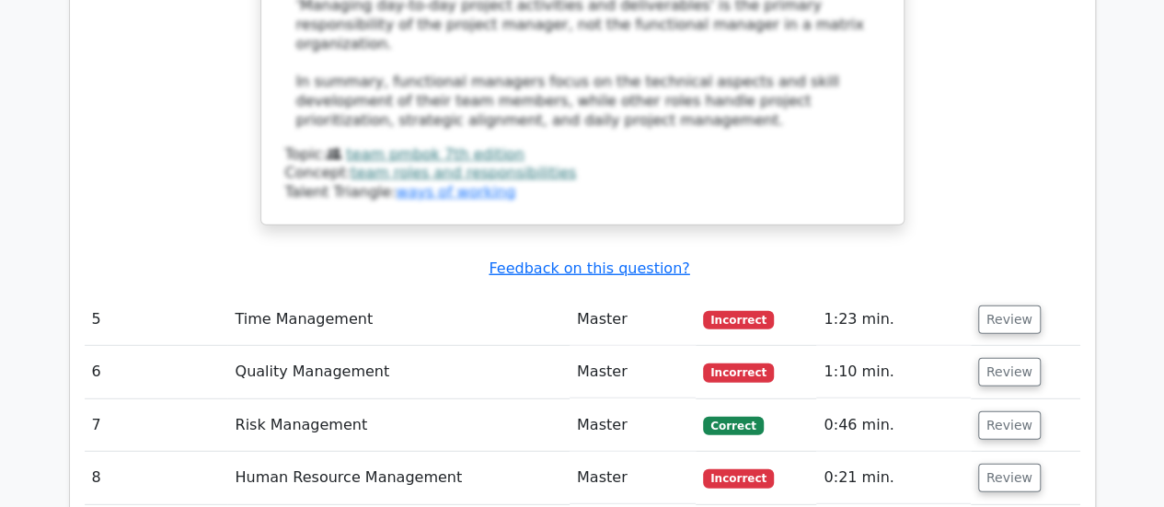
scroll to position [5846, 0]
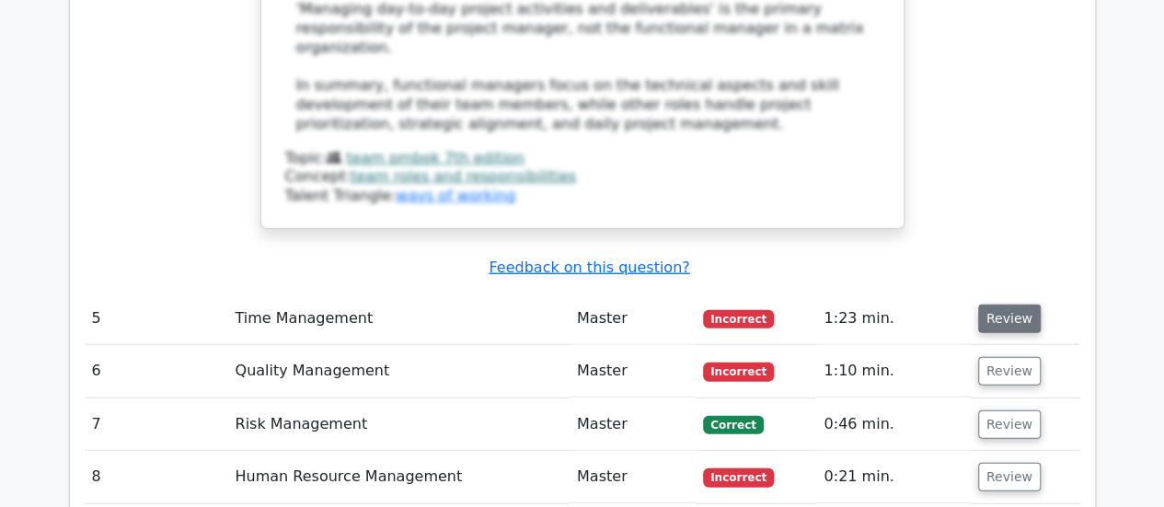
click at [1004, 305] on button "Review" at bounding box center [1009, 319] width 63 height 29
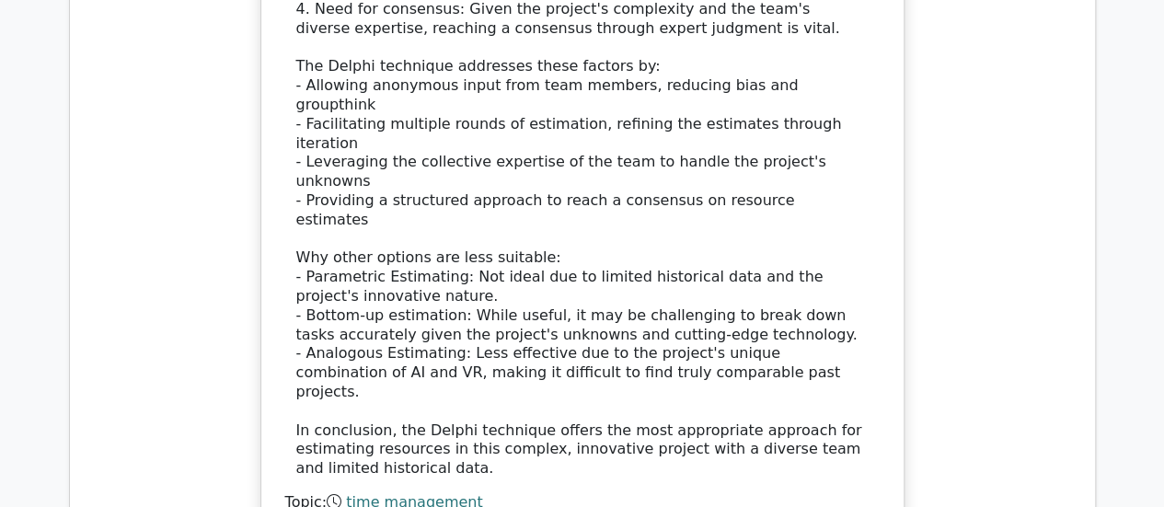
scroll to position [7146, 0]
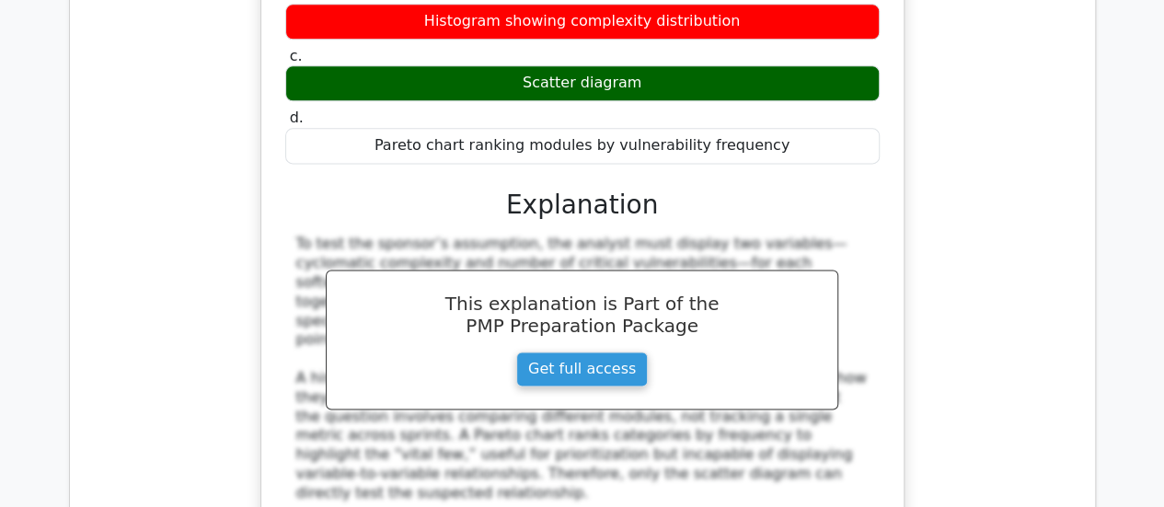
scroll to position [8155, 0]
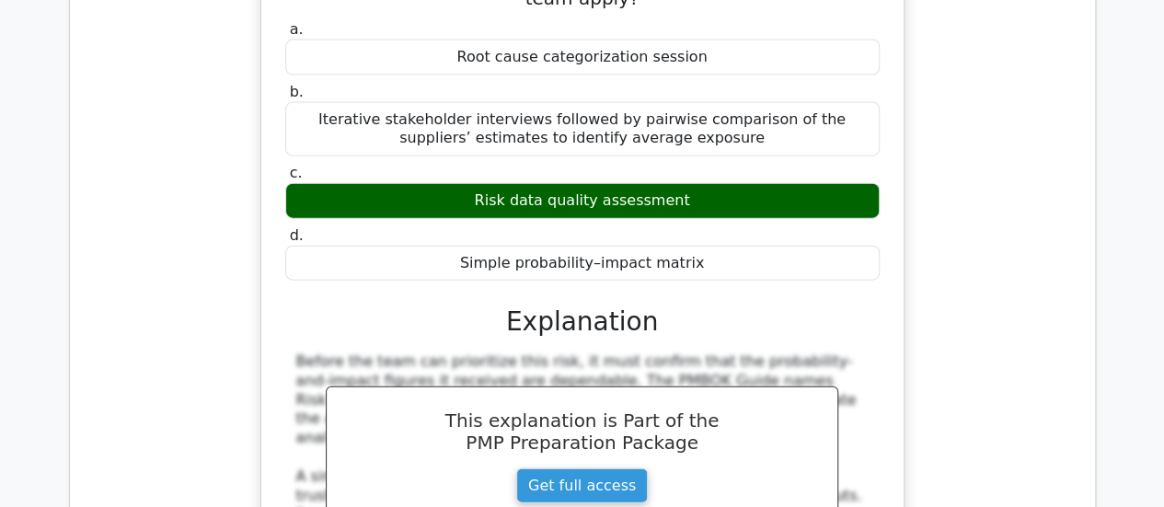
scroll to position [9103, 0]
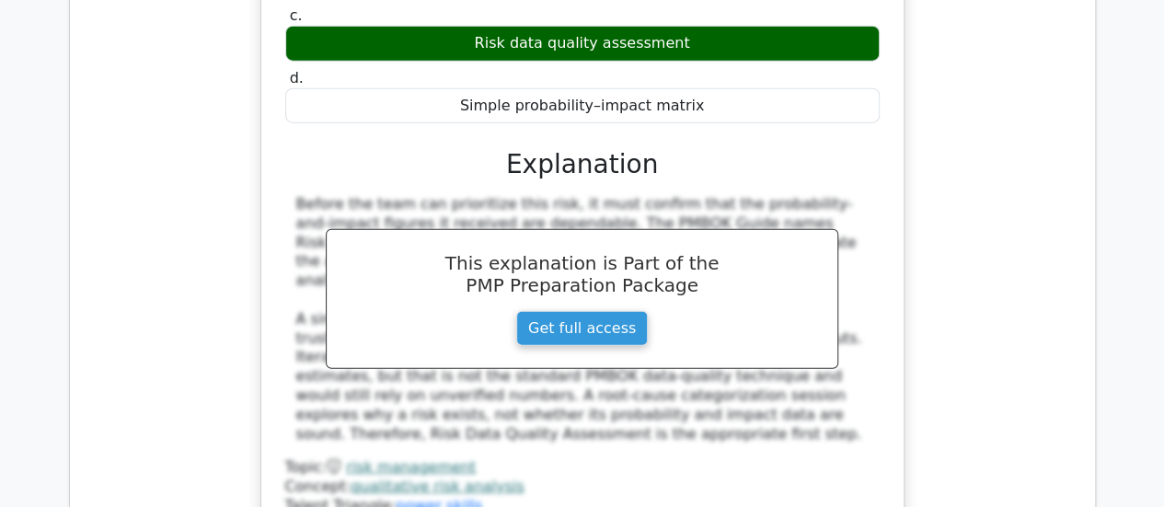
scroll to position [9202, 0]
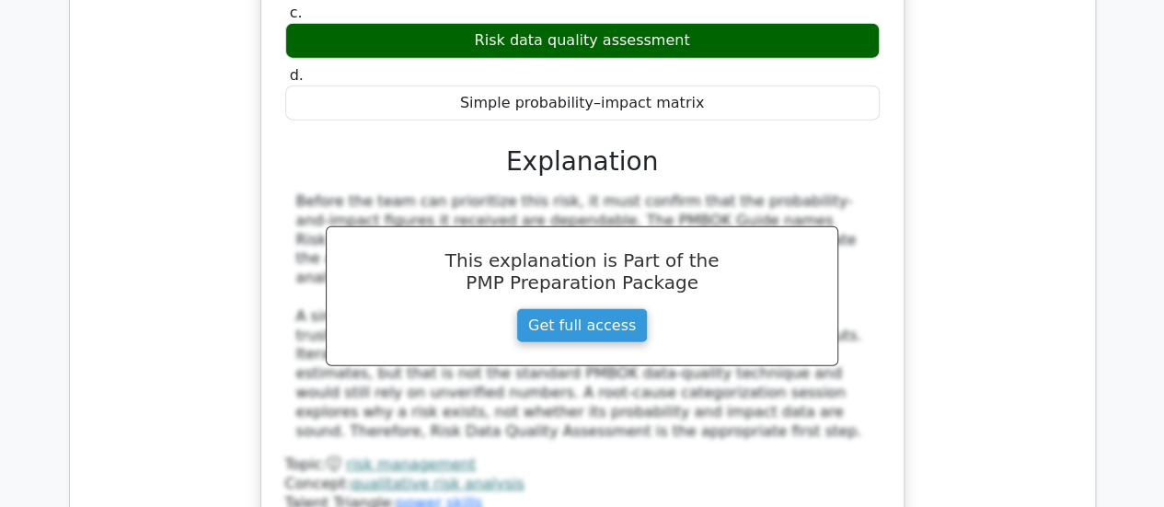
drag, startPoint x: 860, startPoint y: 170, endPoint x: 184, endPoint y: 141, distance: 676.2
copy h5 "In a project where team members are highly skilled but struggle with decision-m…"
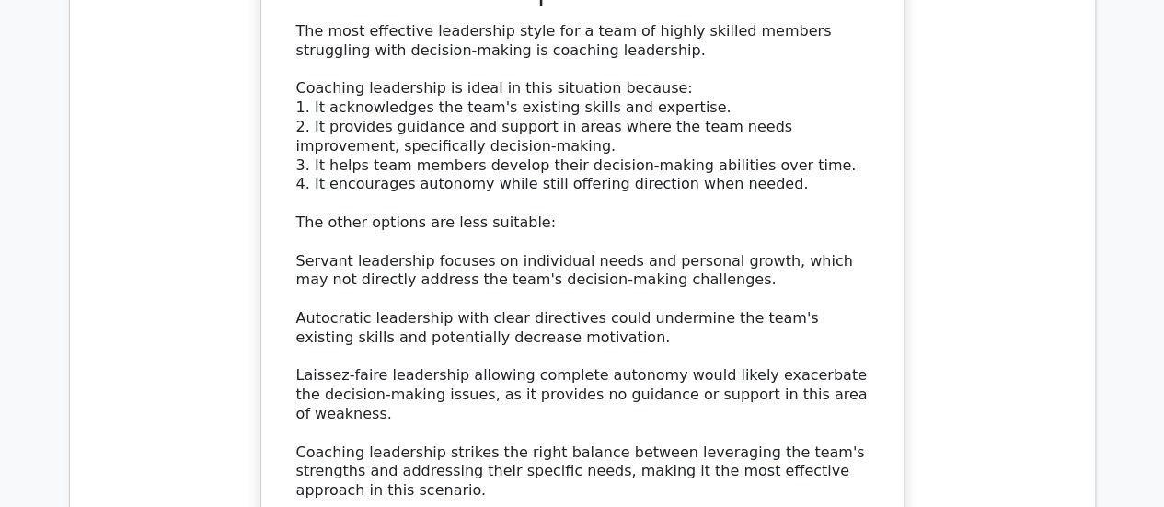
scroll to position [10234, 0]
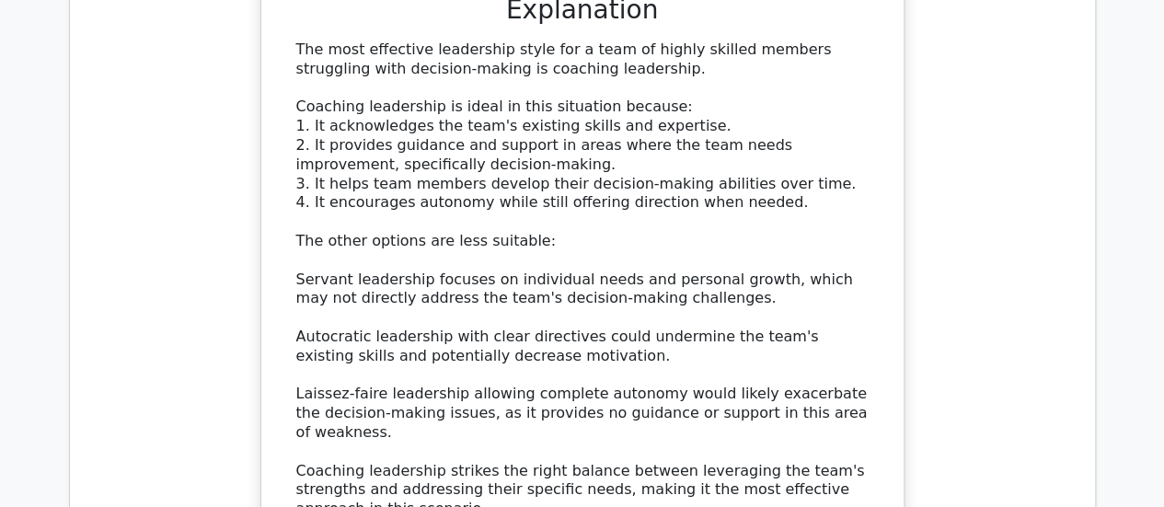
drag, startPoint x: 632, startPoint y: 229, endPoint x: 272, endPoint y: 148, distance: 368.9
copy h5 "A project manager has identified a decrease in the team's productivity. Which q…"
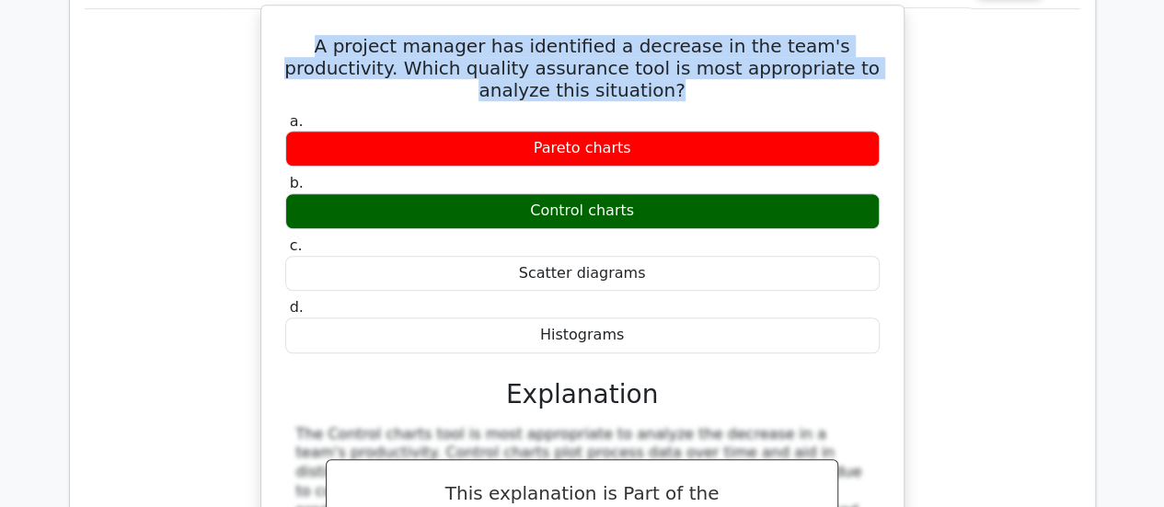
scroll to position [10984, 0]
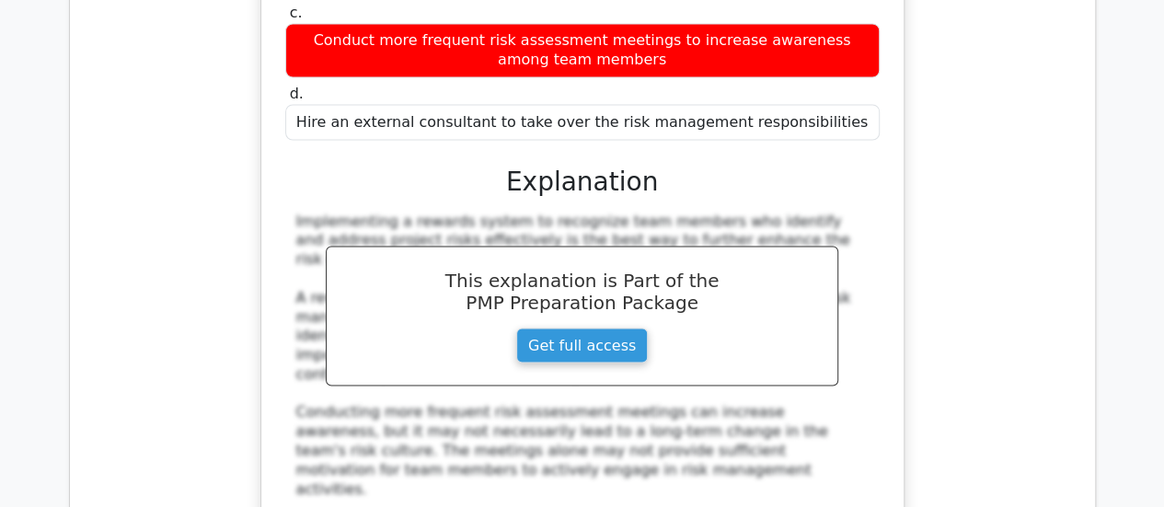
scroll to position [12120, 0]
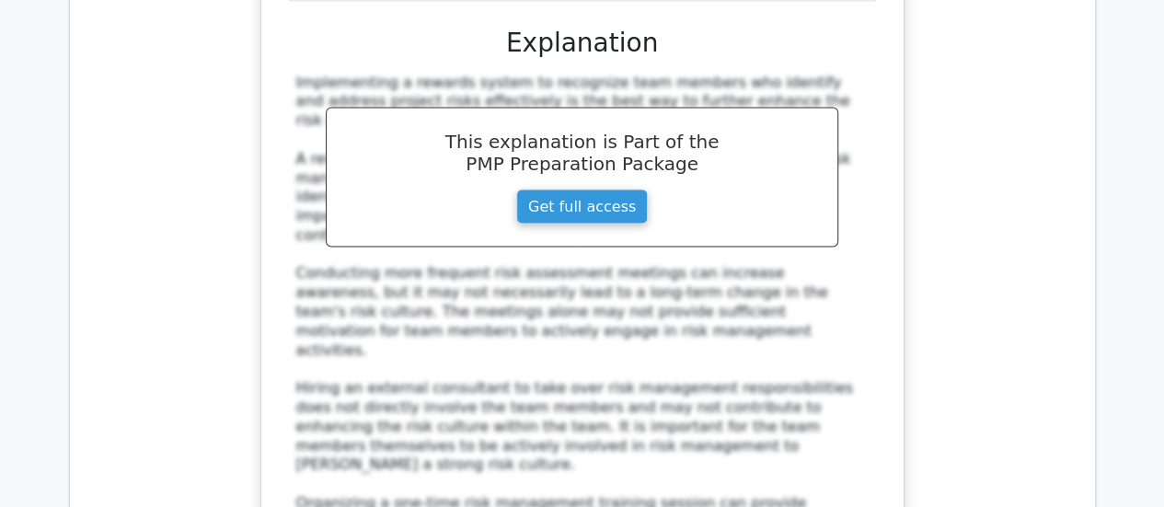
scroll to position [12269, 0]
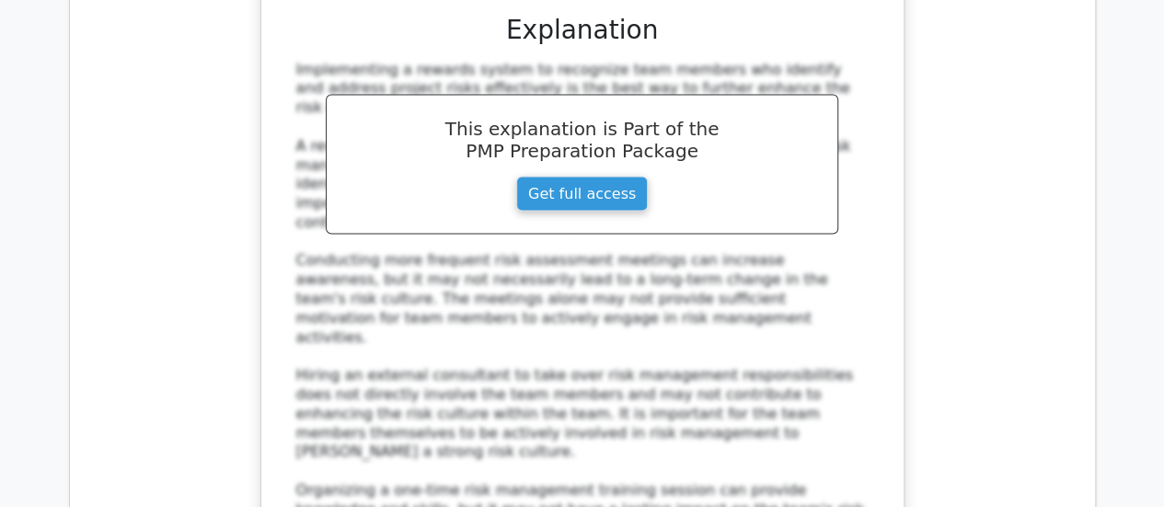
drag, startPoint x: 642, startPoint y: 173, endPoint x: 179, endPoint y: 130, distance: 465.9
copy h5 "According to the PMBOK Guide Seventh Edition, which of the following is a key r…"
drag, startPoint x: 624, startPoint y: 249, endPoint x: 295, endPoint y: 233, distance: 329.9
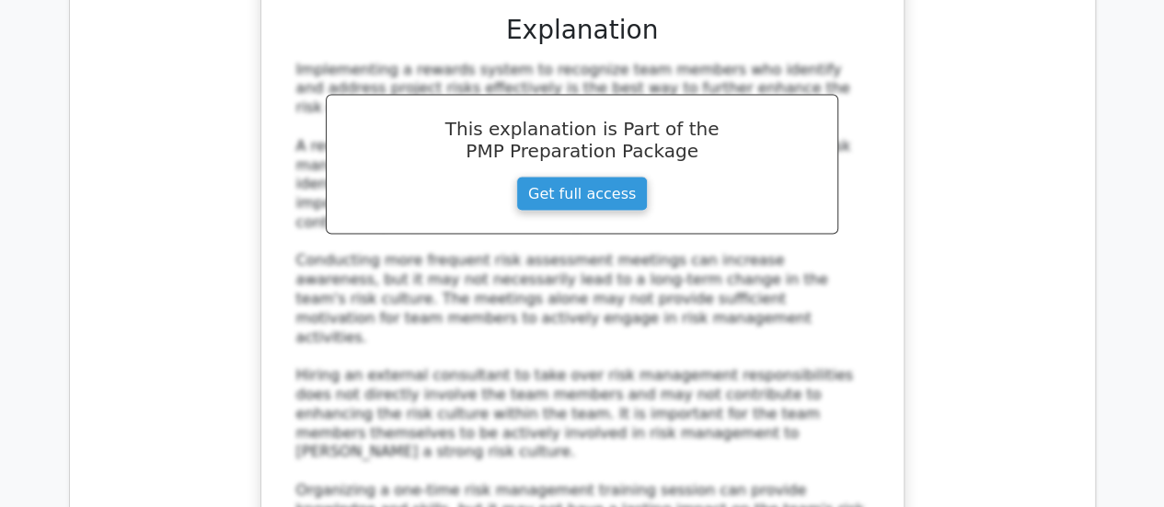
copy div "Actively engaging with key stakeholders to gain their support and manage their …"
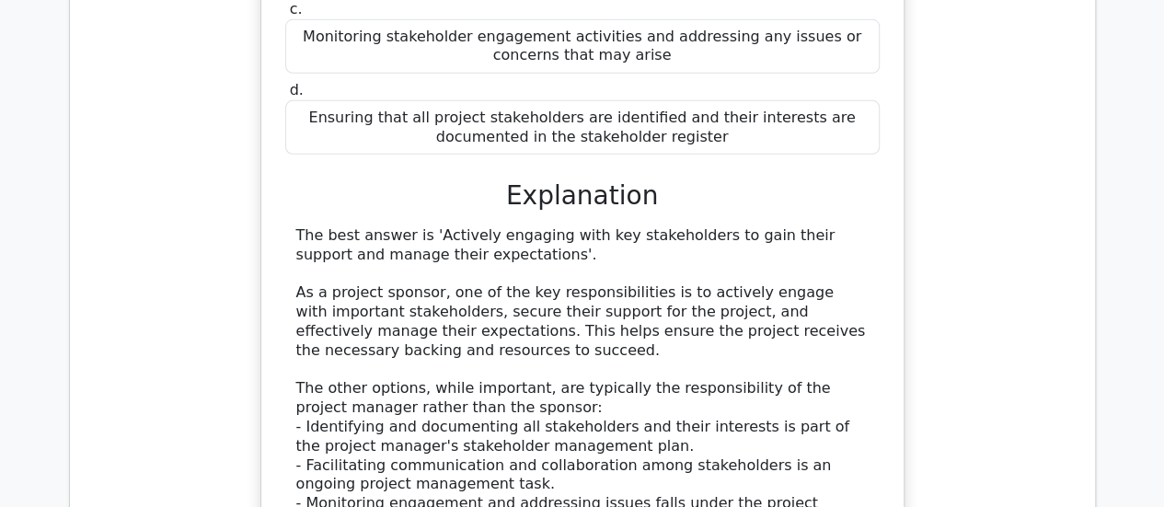
scroll to position [13306, 0]
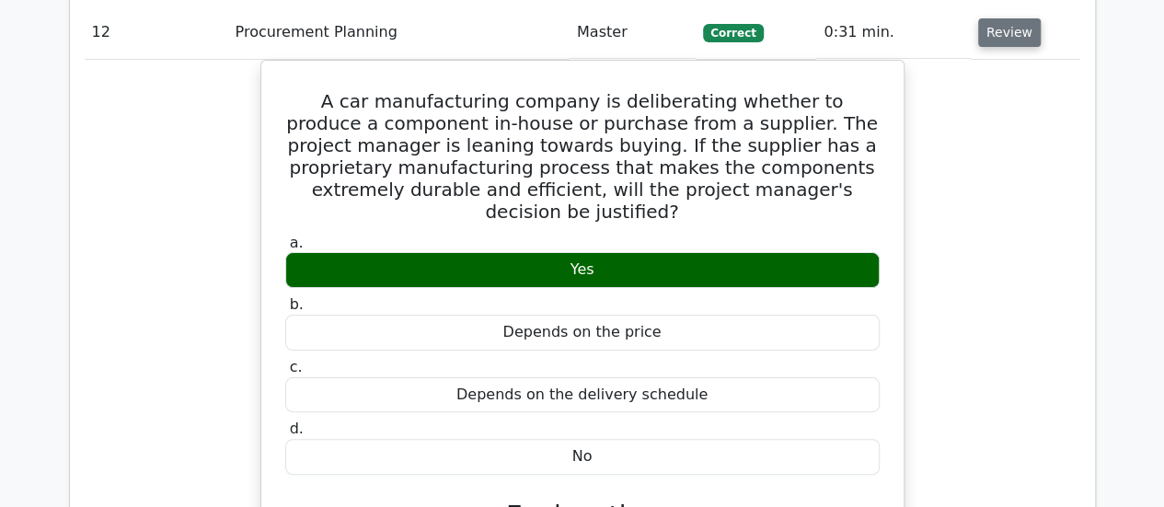
scroll to position [13996, 0]
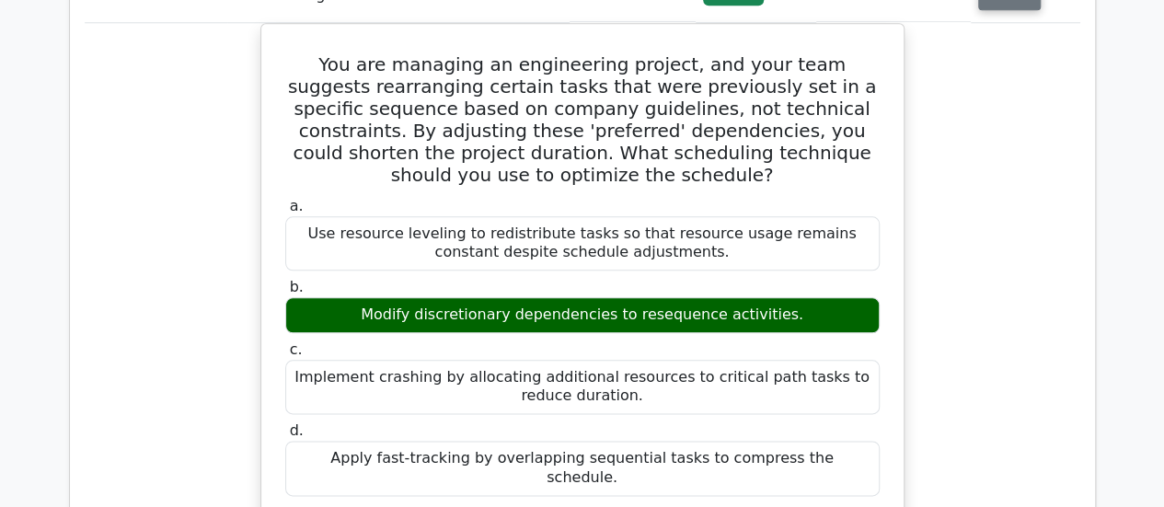
scroll to position [14917, 0]
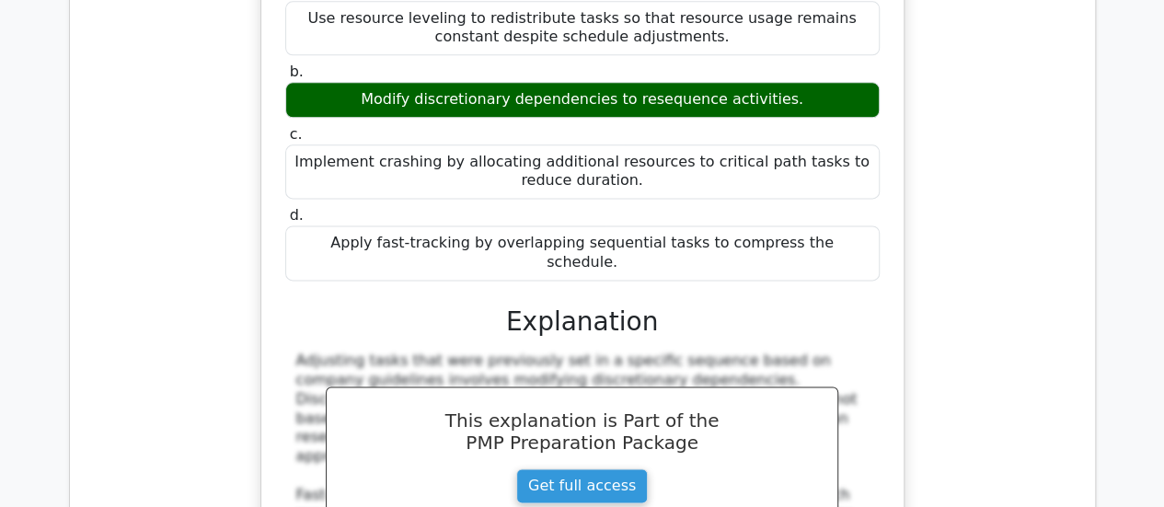
scroll to position [15132, 0]
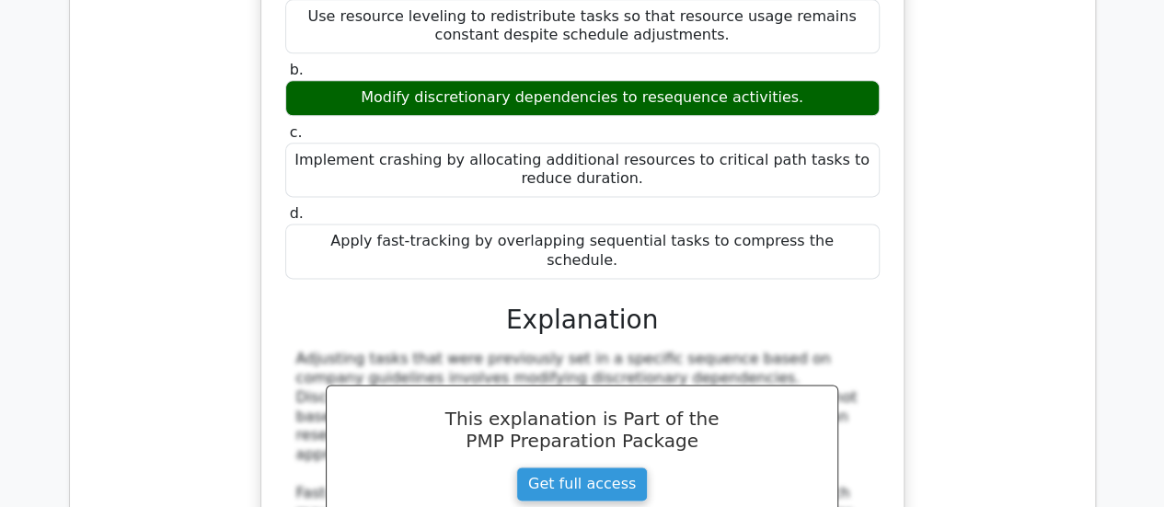
drag, startPoint x: 860, startPoint y: 123, endPoint x: 291, endPoint y: 75, distance: 570.9
copy h5 "During a risk identification workshop for a complex project, the team is strugg…"
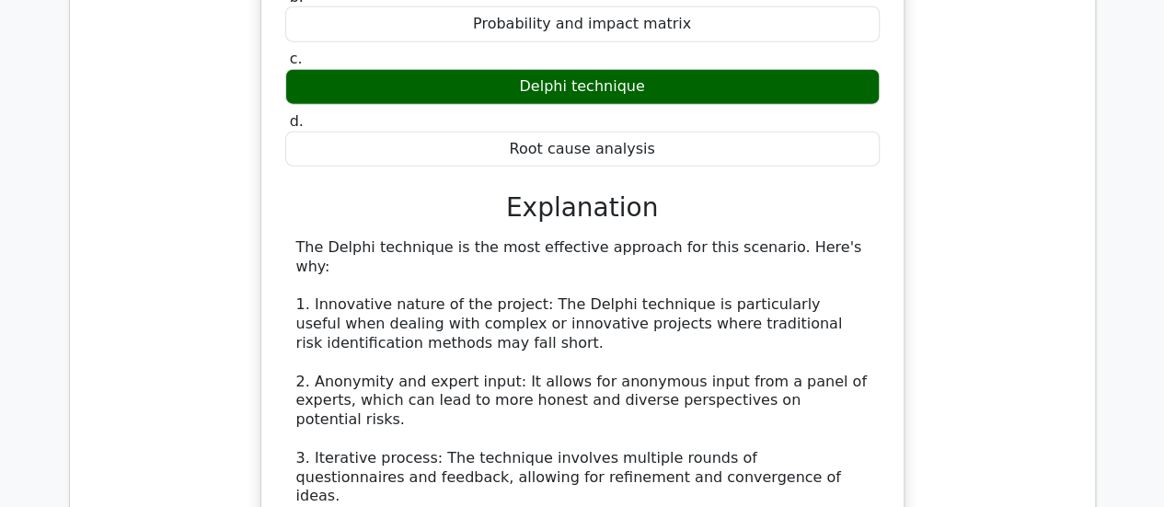
scroll to position [16198, 0]
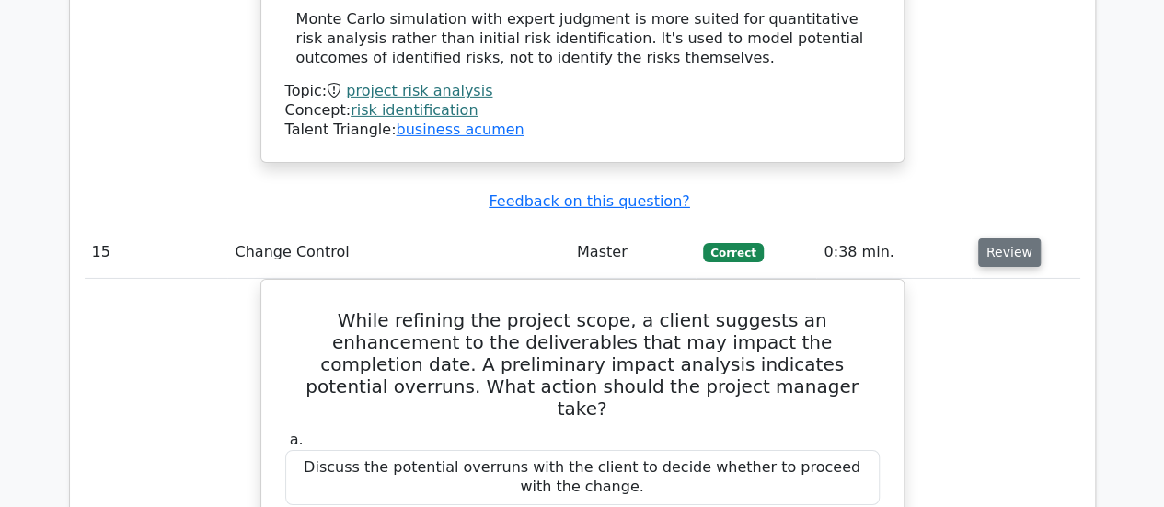
scroll to position [17028, 0]
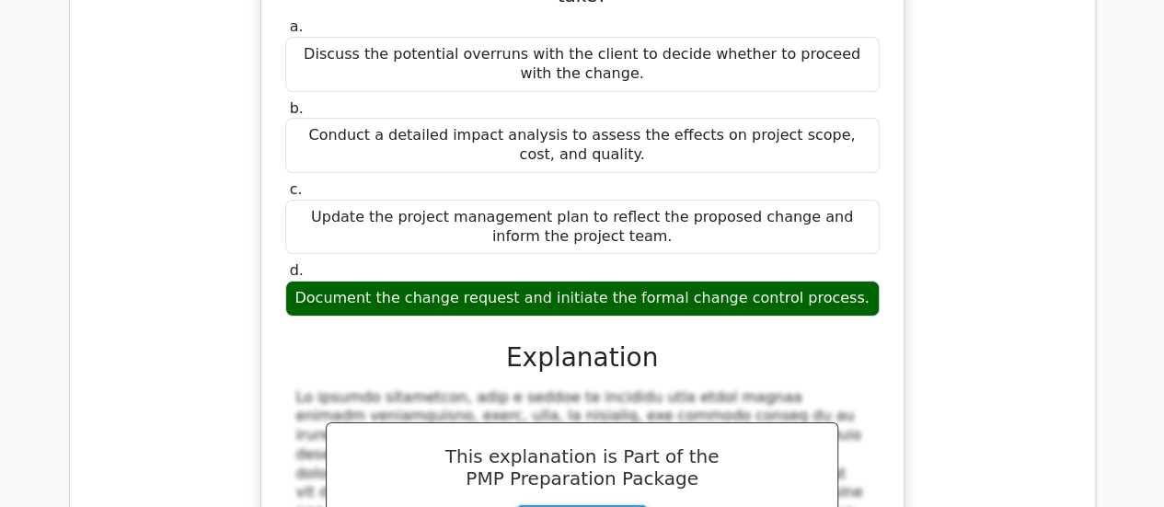
scroll to position [17297, 0]
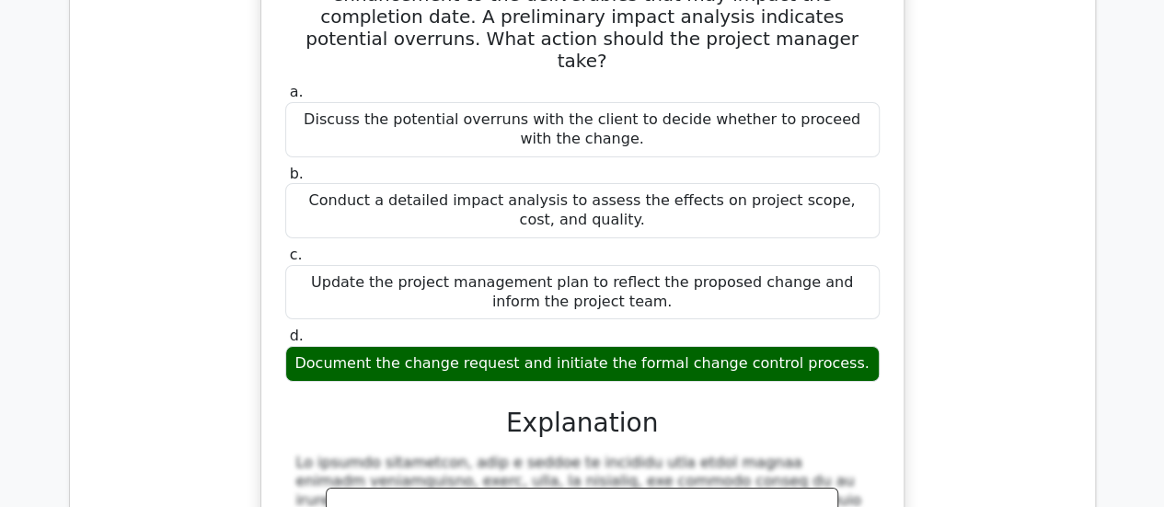
drag, startPoint x: 753, startPoint y: 152, endPoint x: 289, endPoint y: 93, distance: 467.6
copy h5 "In a project involving the extraction of natural resources, what approach best …"
drag, startPoint x: 867, startPoint y: 291, endPoint x: 290, endPoint y: 293, distance: 577.1
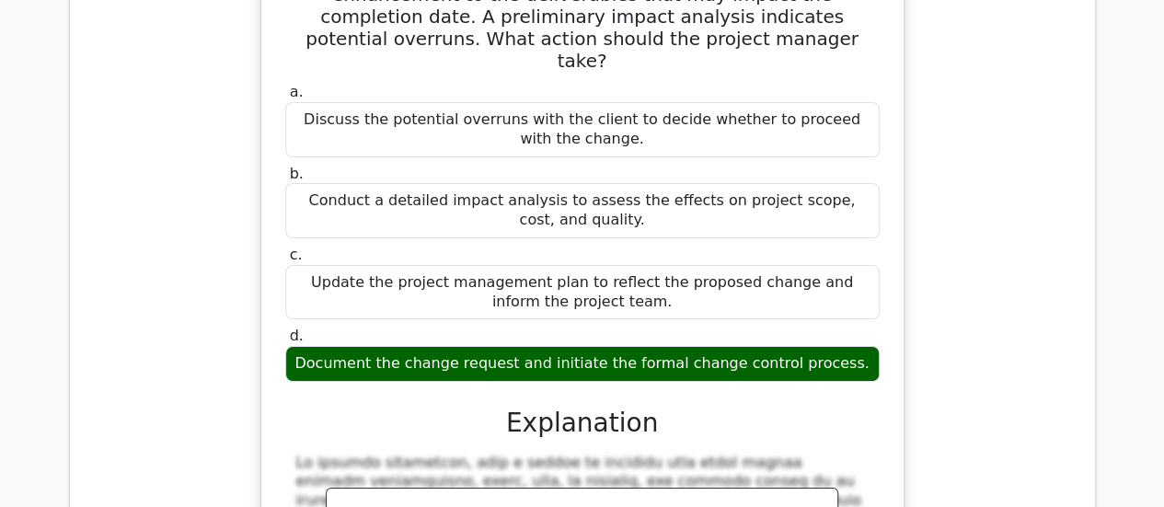
copy div "Implement a regenerative strategy that restores ecosystems while extracting res…"
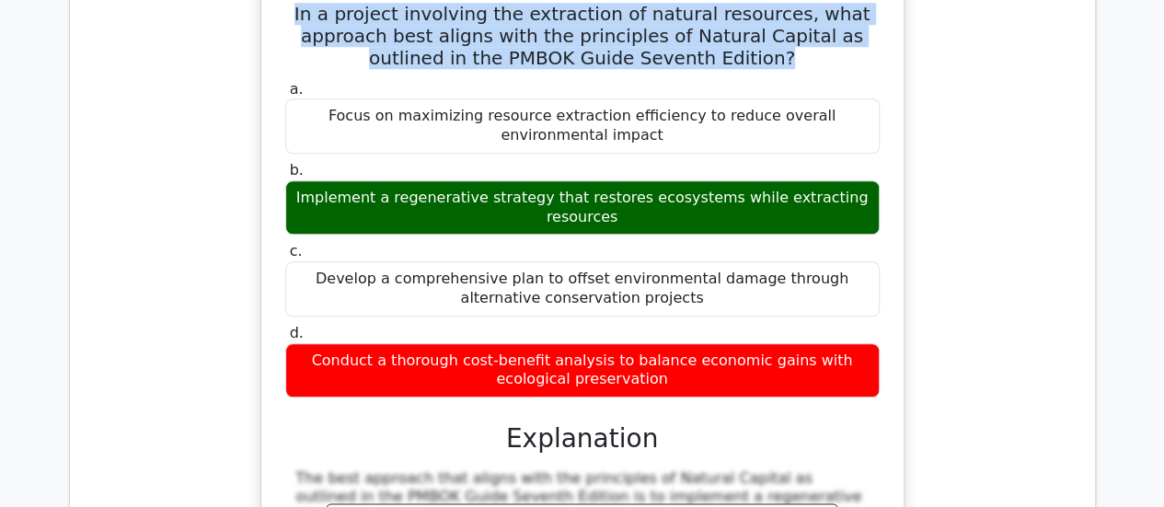
scroll to position [18364, 0]
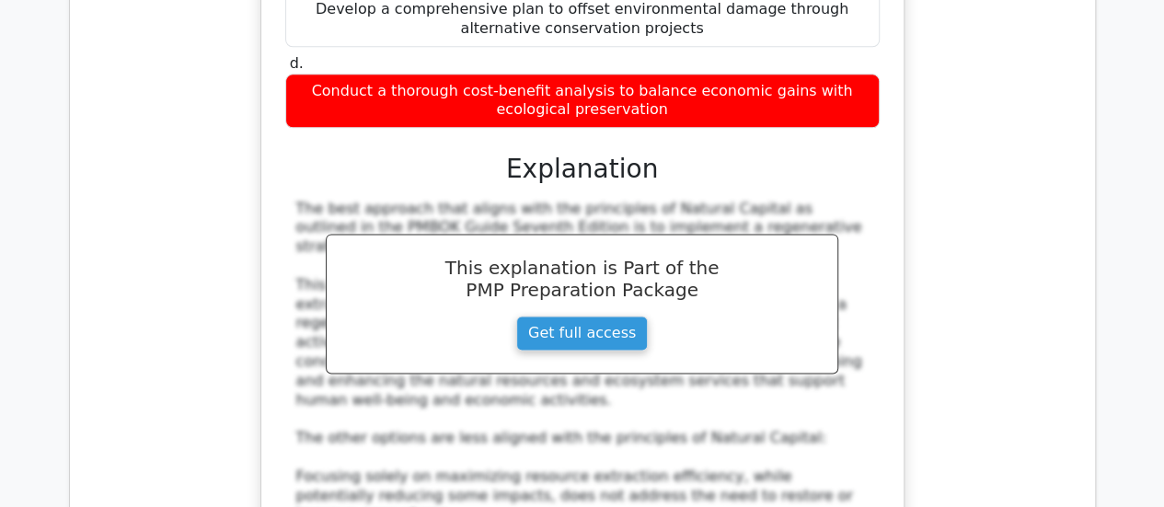
scroll to position [18573, 0]
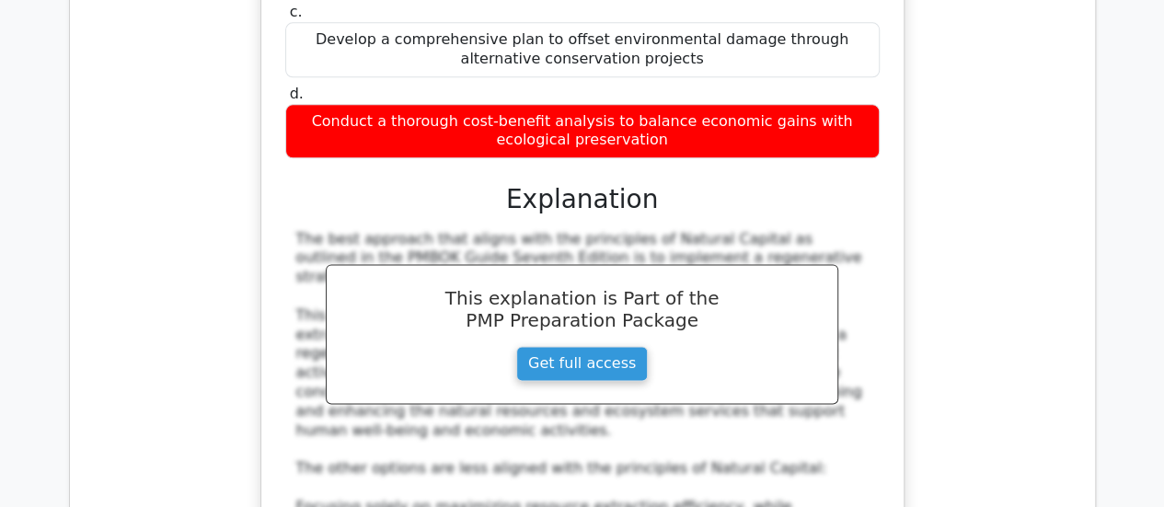
drag, startPoint x: 700, startPoint y: 78, endPoint x: 250, endPoint y: 42, distance: 451.5
copy h5 "A project manager needs to evaluate the timely delivery of materials from multi…"
drag, startPoint x: 674, startPoint y: 221, endPoint x: 458, endPoint y: 229, distance: 215.5
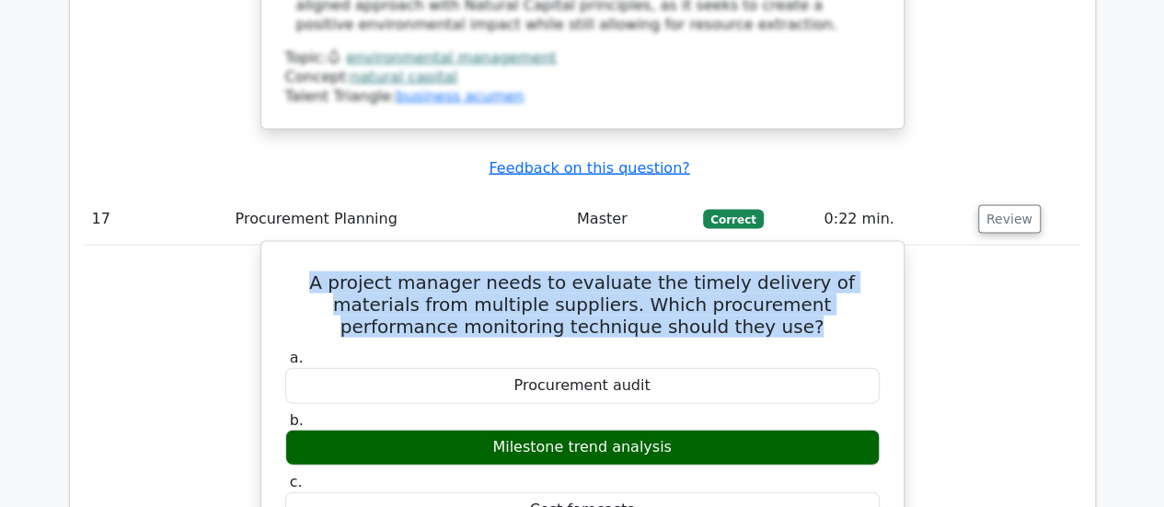
scroll to position [19243, 0]
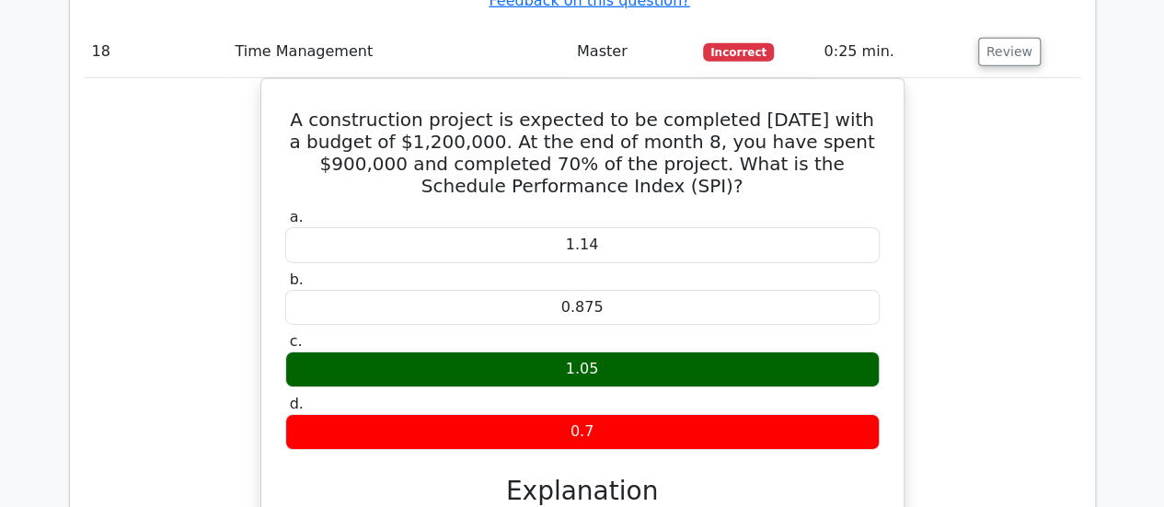
scroll to position [20437, 0]
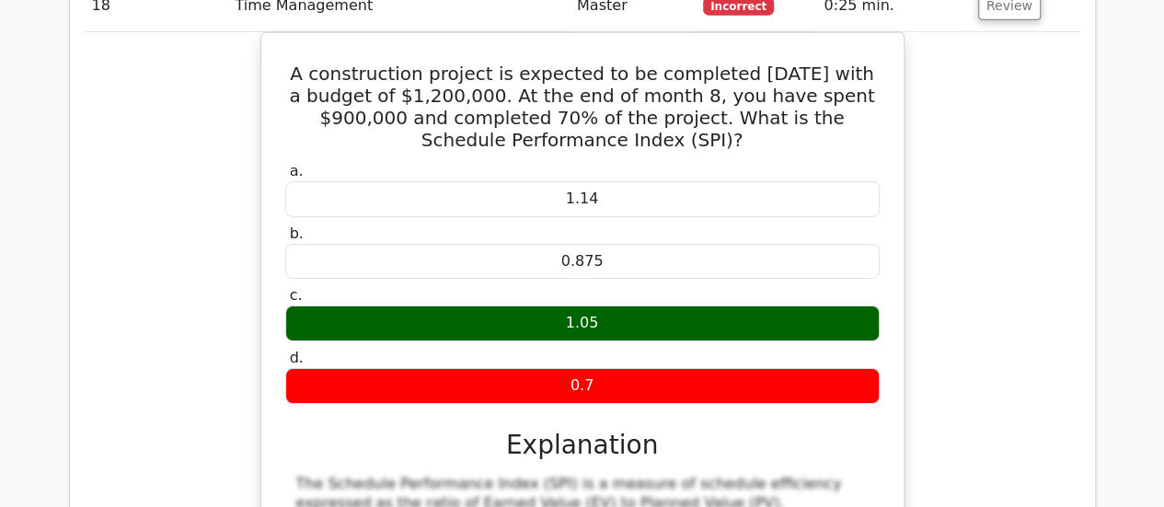
drag, startPoint x: 672, startPoint y: 110, endPoint x: 245, endPoint y: 58, distance: 430.3
drag, startPoint x: 685, startPoint y: 231, endPoint x: 466, endPoint y: 238, distance: 219.2
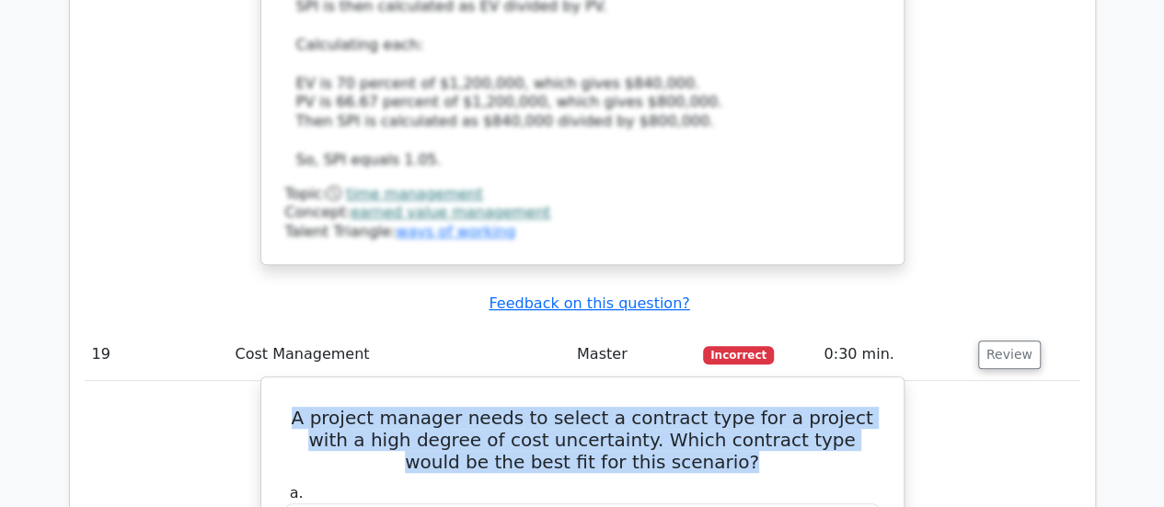
scroll to position [21185, 0]
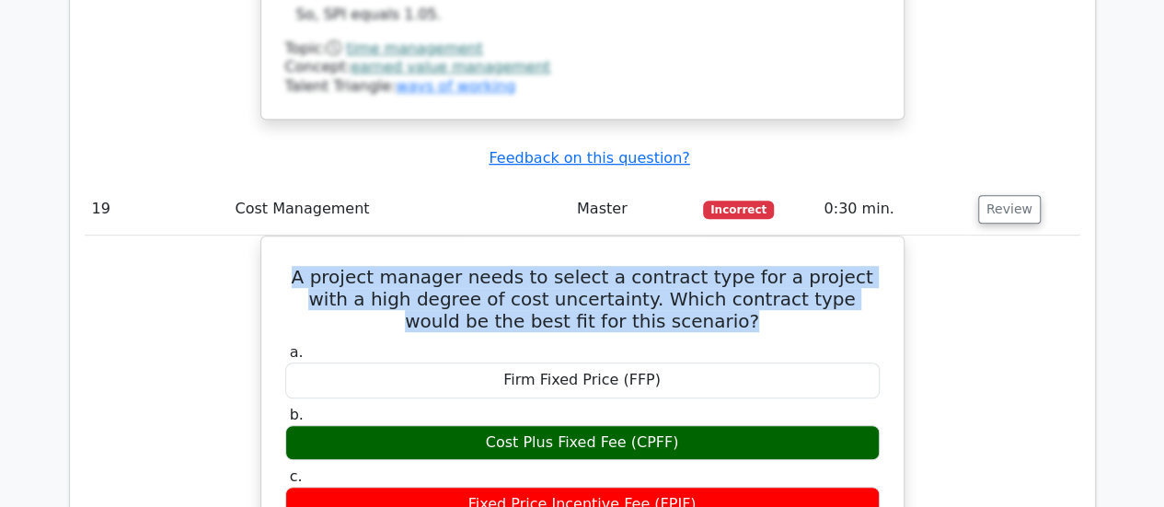
scroll to position [21332, 0]
